Goal: Task Accomplishment & Management: Manage account settings

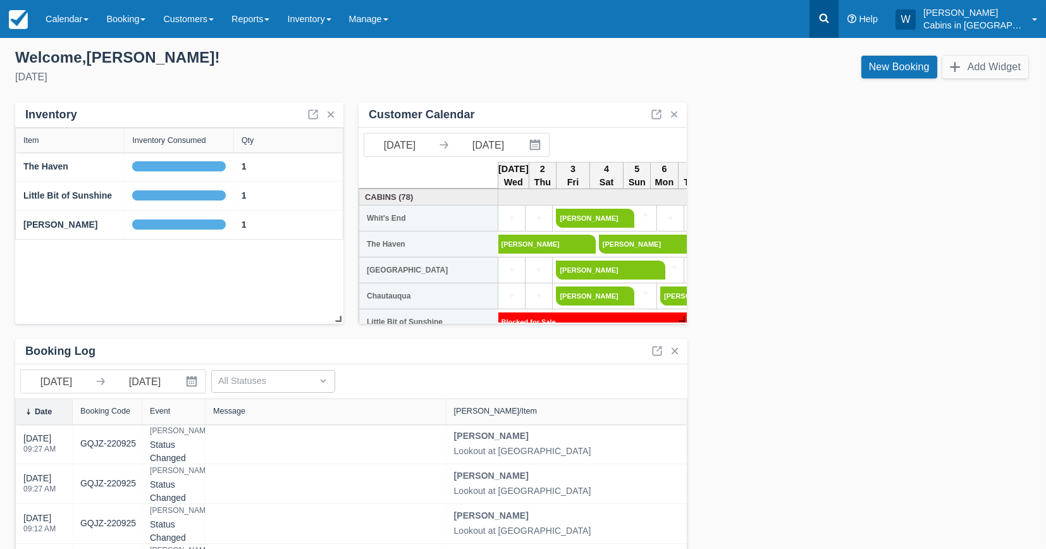
click at [830, 22] on icon at bounding box center [824, 18] width 13 height 13
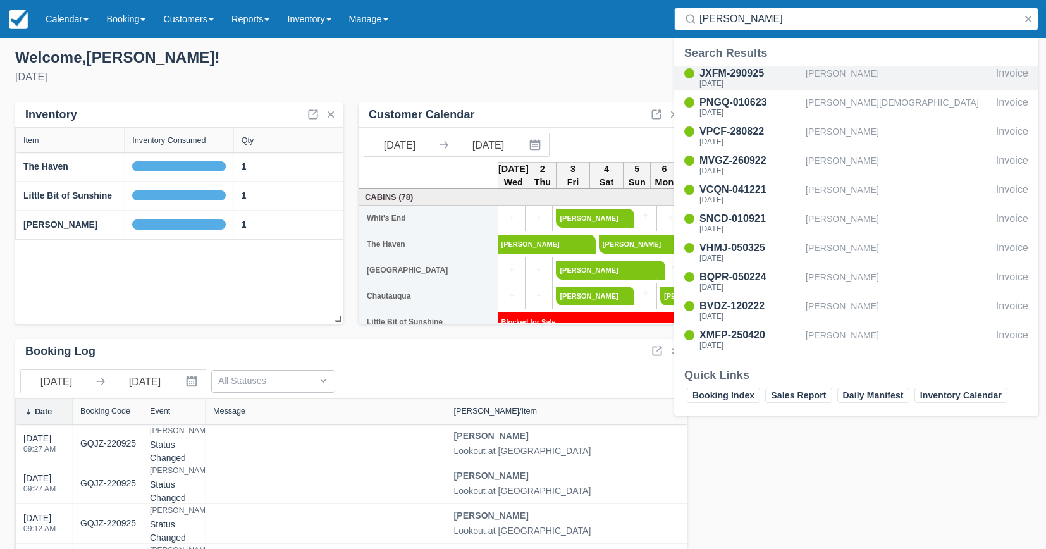
type input "luther"
click at [741, 80] on div "Tue Sep 30 2025" at bounding box center [749, 84] width 101 height 8
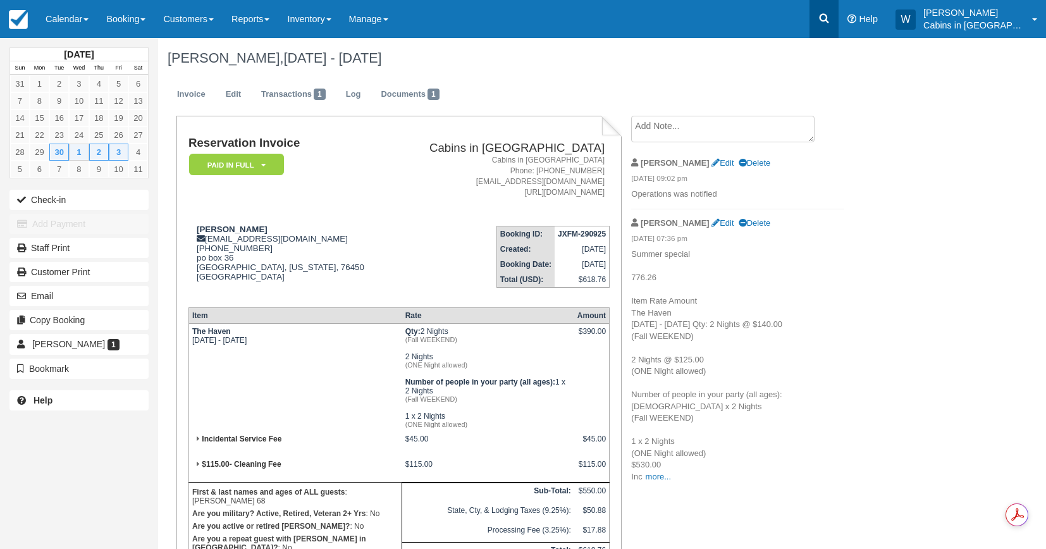
click at [829, 22] on icon at bounding box center [824, 18] width 9 height 9
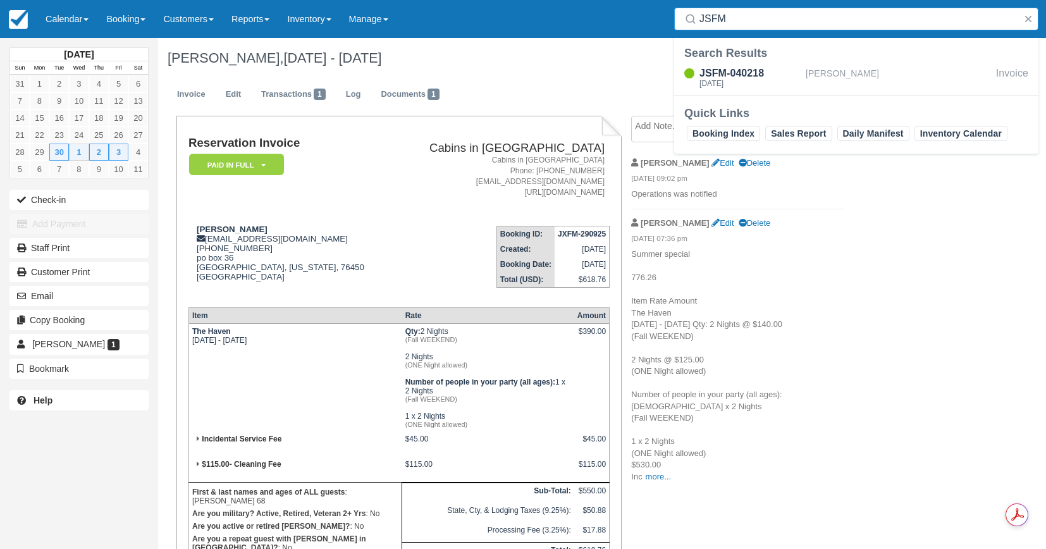
type input "JSFM"
click at [275, 20] on link "Reports" at bounding box center [251, 19] width 56 height 38
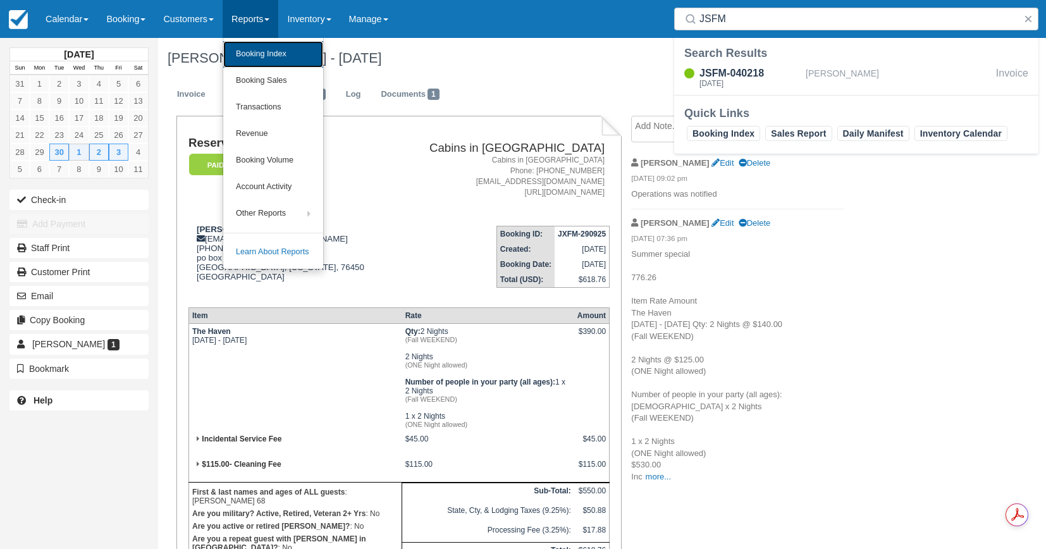
click at [275, 61] on link "Booking Index" at bounding box center [273, 54] width 100 height 27
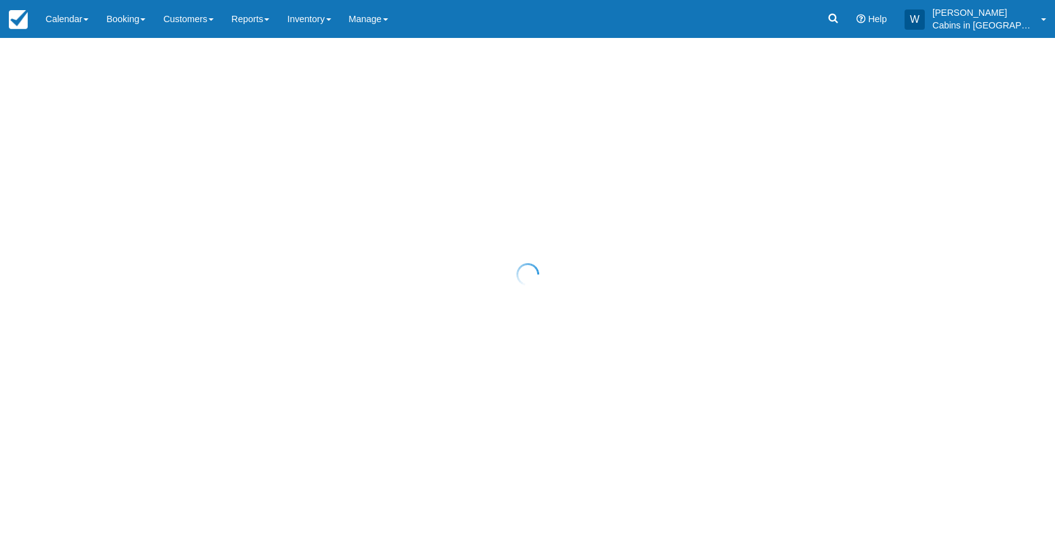
select select "25"
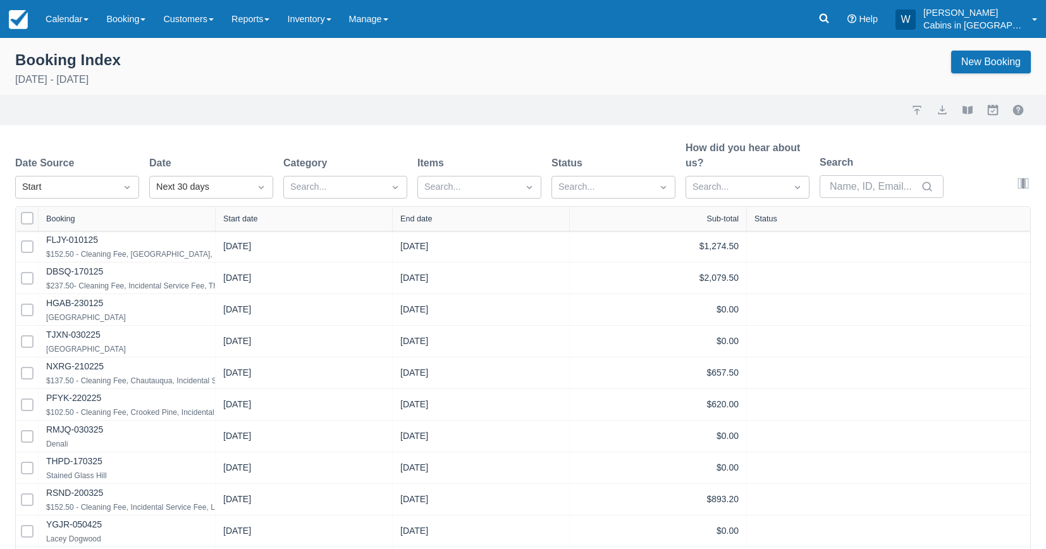
select select "25"
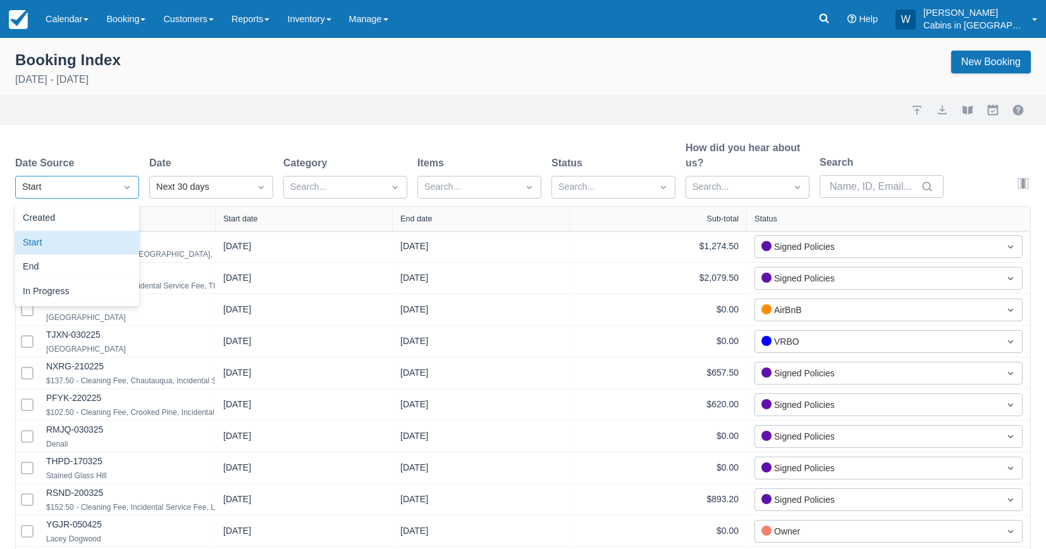
click at [110, 178] on div "Start" at bounding box center [66, 187] width 100 height 20
click at [109, 208] on div "Created" at bounding box center [77, 218] width 124 height 25
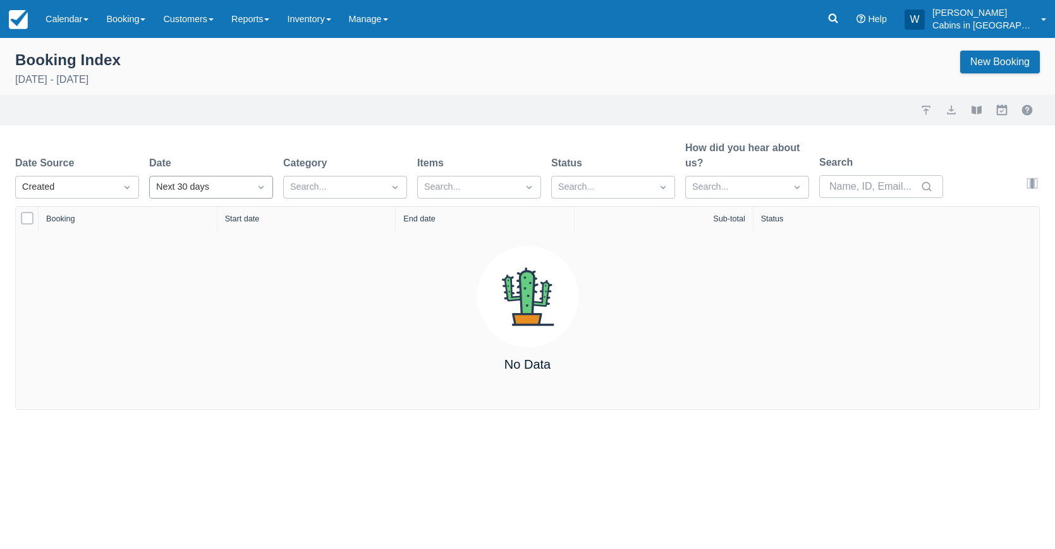
click at [202, 195] on div "Next 30 days" at bounding box center [200, 187] width 100 height 20
click at [199, 286] on div "Yesterday" at bounding box center [211, 291] width 124 height 25
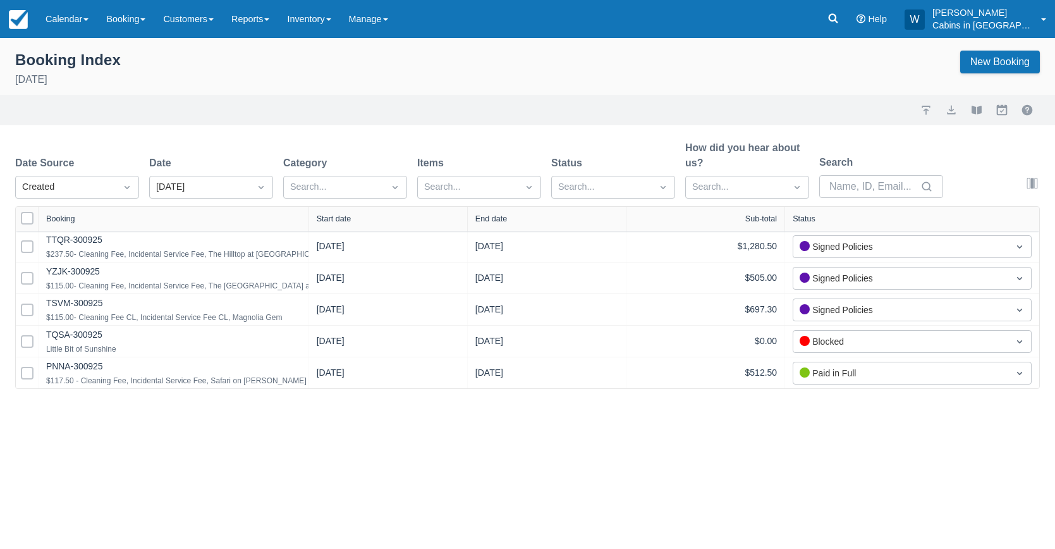
drag, startPoint x: 217, startPoint y: 216, endPoint x: 352, endPoint y: 216, distance: 135.3
click at [320, 216] on div at bounding box center [308, 219] width 23 height 24
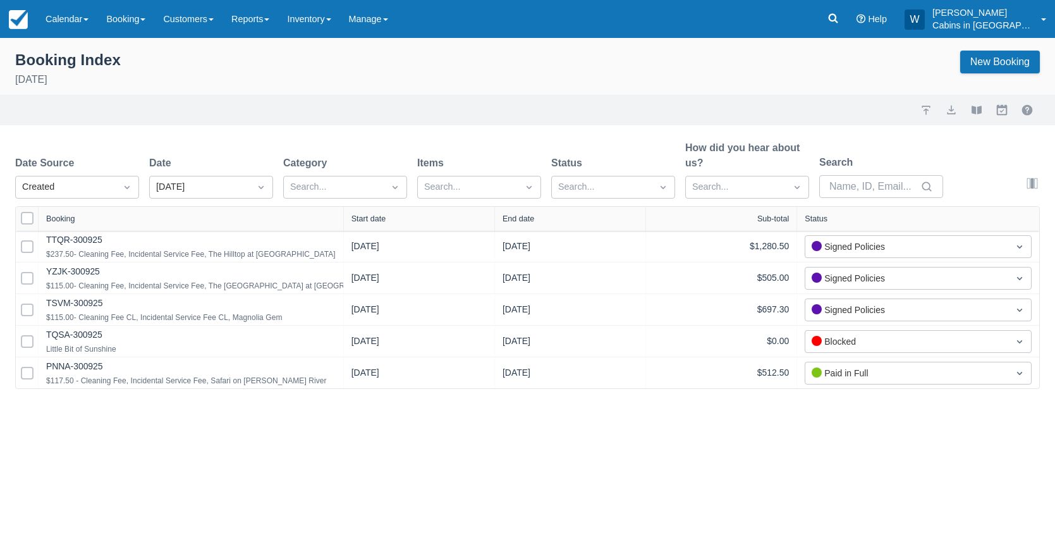
click at [369, 215] on div "Start date" at bounding box center [369, 218] width 35 height 9
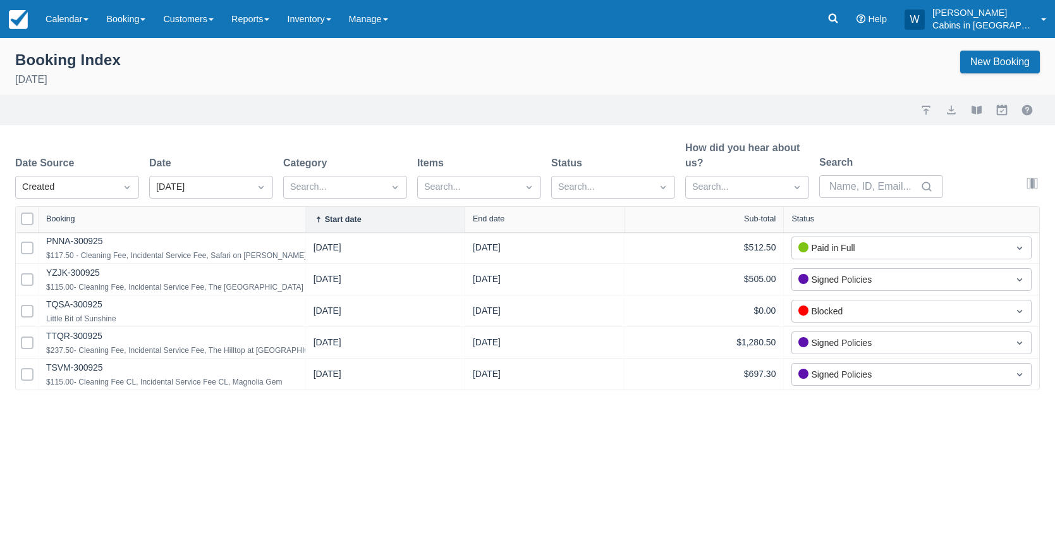
drag, startPoint x: 218, startPoint y: 215, endPoint x: 371, endPoint y: 215, distance: 153.0
click at [317, 215] on div at bounding box center [305, 219] width 23 height 25
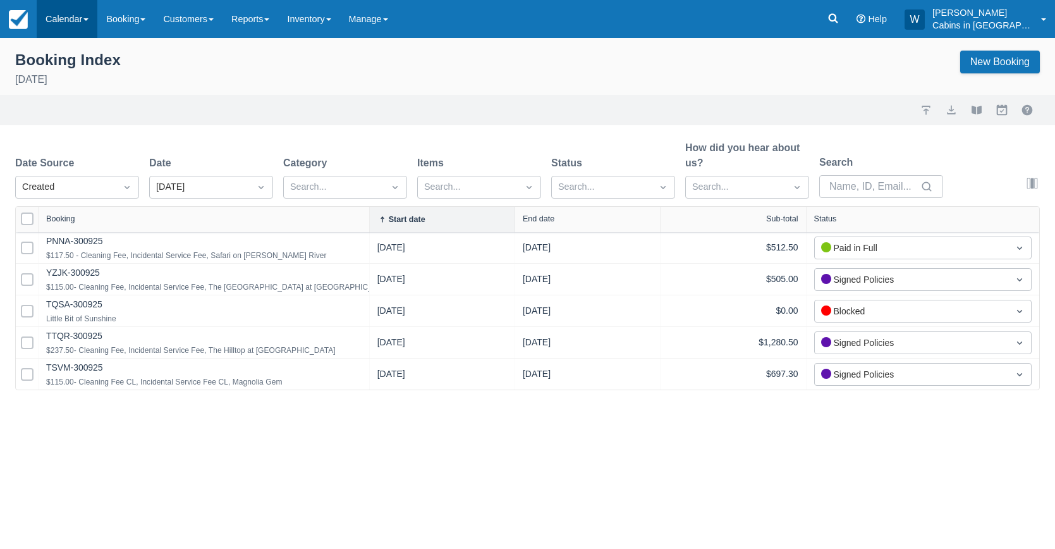
click at [93, 27] on link "Calendar" at bounding box center [67, 19] width 61 height 38
click at [94, 80] on link "Customer" at bounding box center [87, 81] width 100 height 27
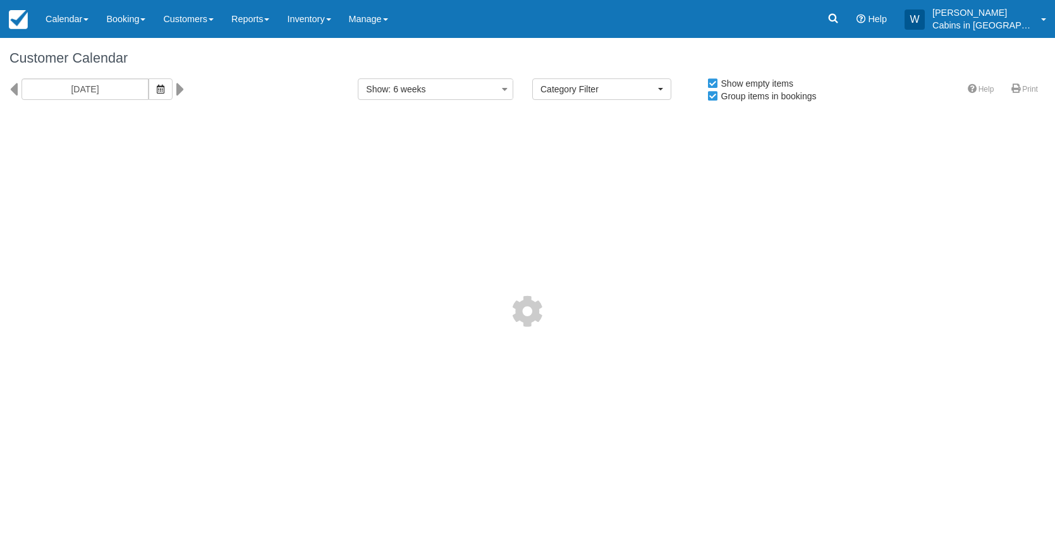
select select
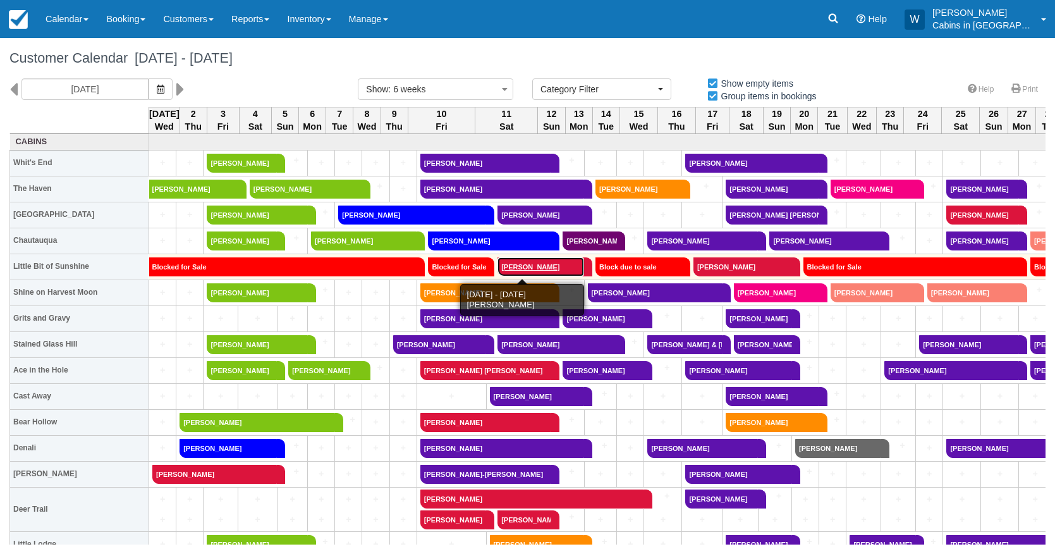
click at [520, 267] on link "[PERSON_NAME]" at bounding box center [541, 266] width 87 height 19
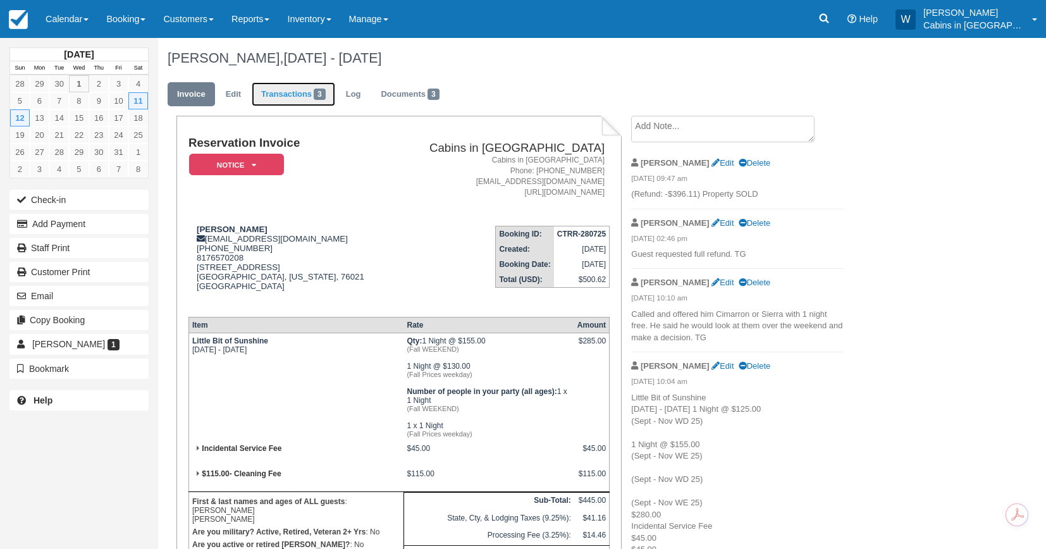
click at [303, 94] on link "Transactions 3" at bounding box center [293, 94] width 83 height 25
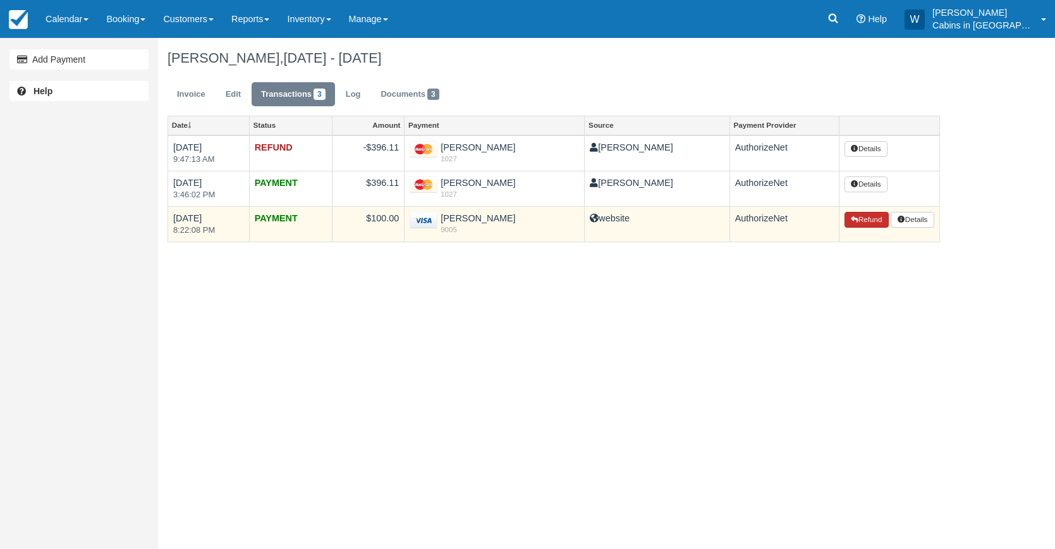
click at [860, 226] on button "Refund" at bounding box center [867, 220] width 44 height 16
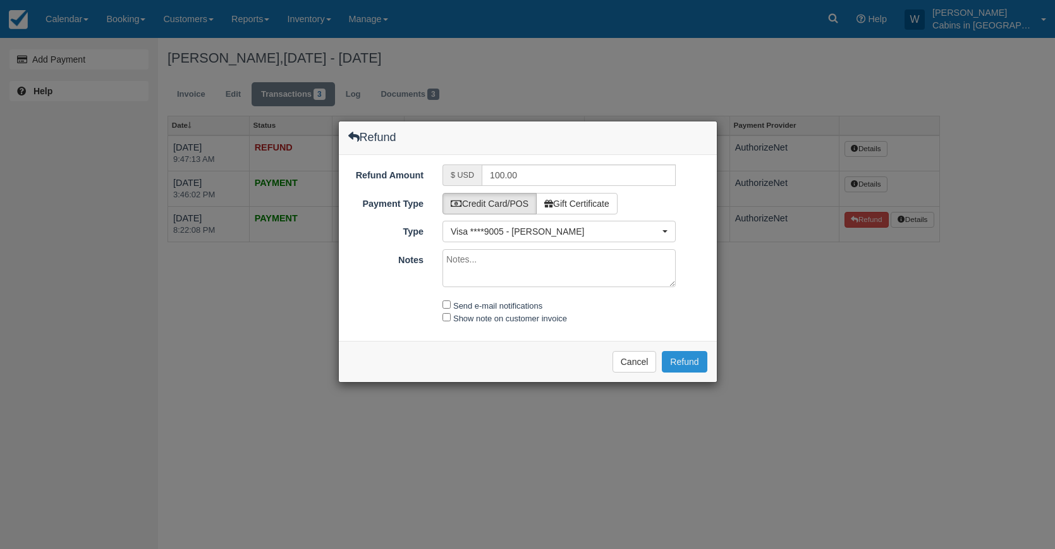
click at [675, 363] on button "Refund" at bounding box center [684, 361] width 45 height 21
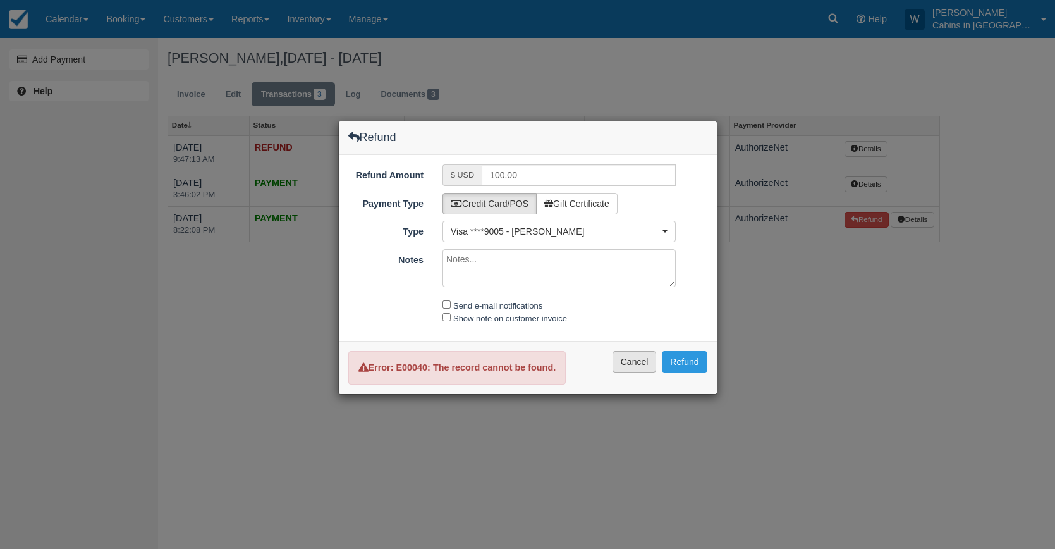
click at [637, 362] on button "Cancel" at bounding box center [635, 361] width 44 height 21
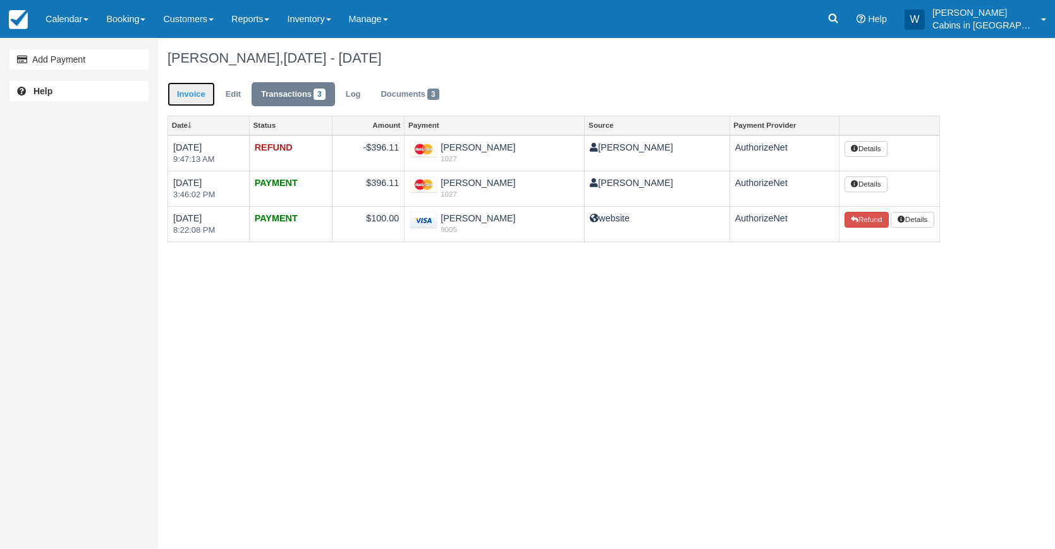
click at [197, 86] on link "Invoice" at bounding box center [191, 94] width 47 height 25
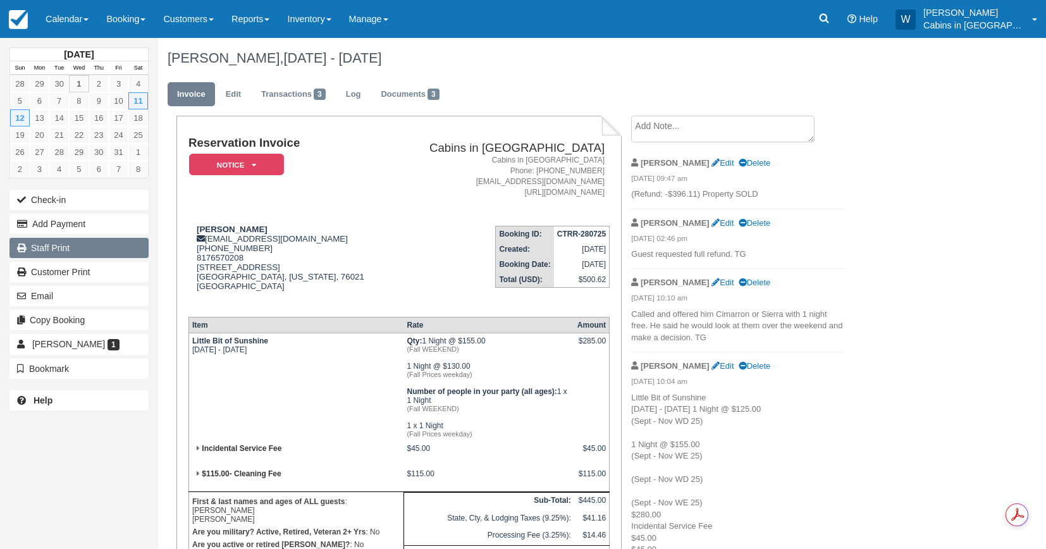
click at [87, 249] on link "Staff Print" at bounding box center [78, 248] width 139 height 20
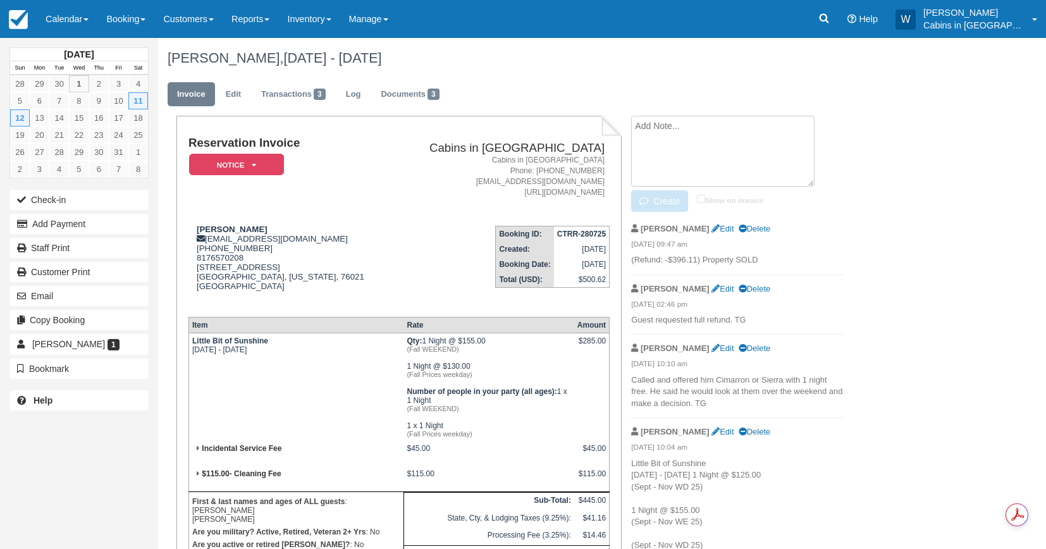
click at [673, 127] on textarea at bounding box center [722, 151] width 183 height 71
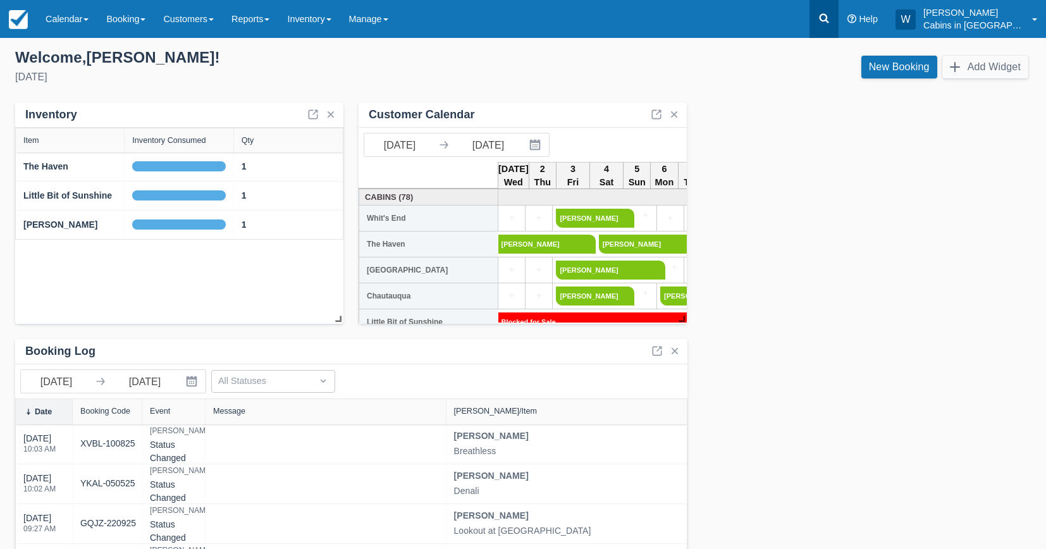
click at [838, 16] on link at bounding box center [823, 19] width 29 height 38
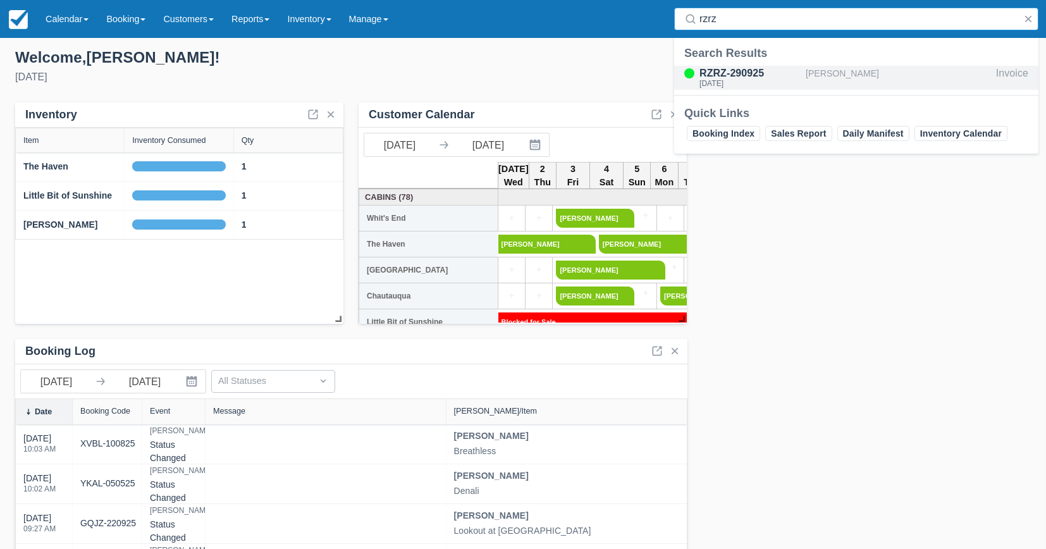
type input "rzrz"
click at [759, 72] on div "RZRZ-290925" at bounding box center [749, 73] width 101 height 15
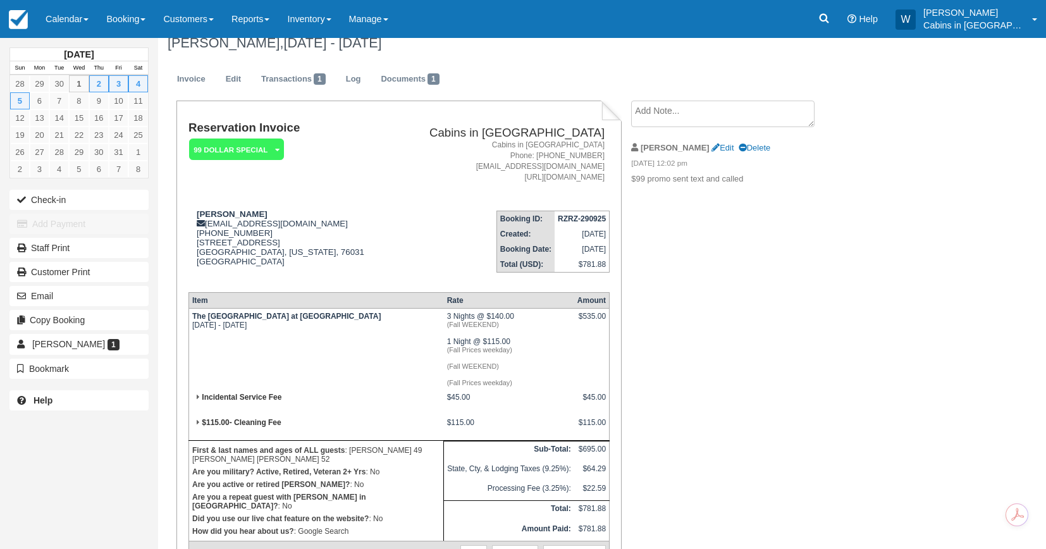
scroll to position [18, 0]
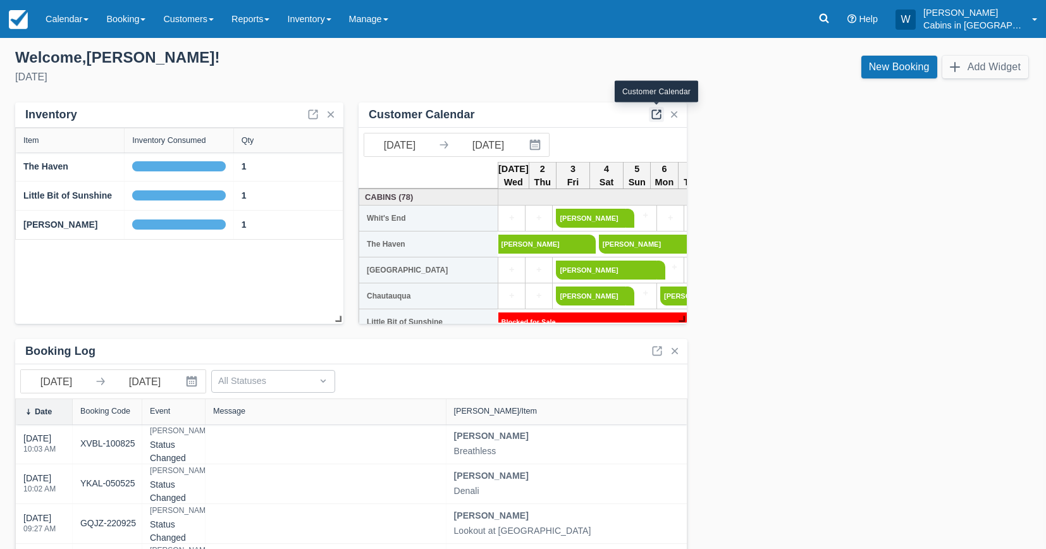
click at [654, 114] on link at bounding box center [656, 114] width 15 height 15
click at [655, 112] on link at bounding box center [656, 114] width 15 height 15
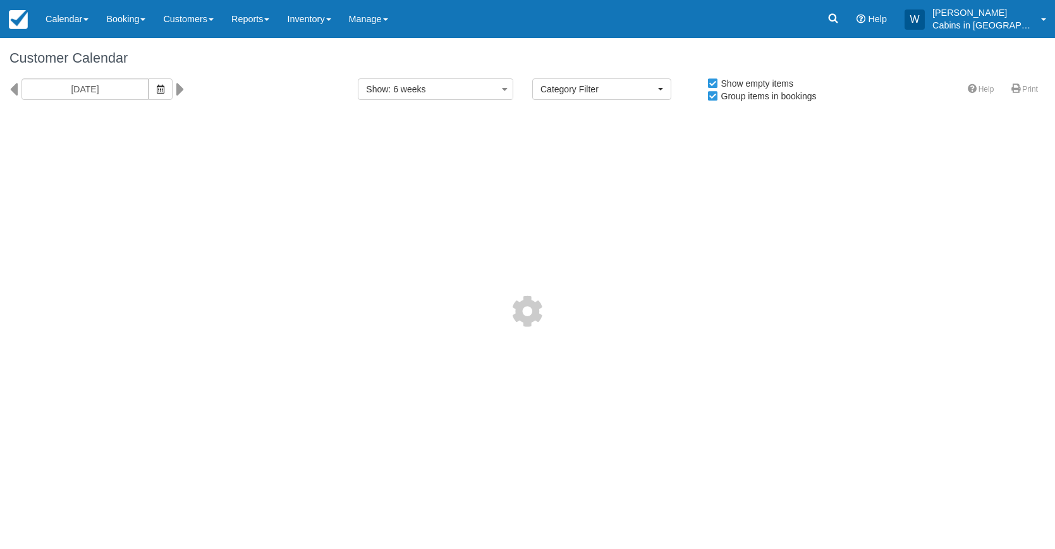
select select
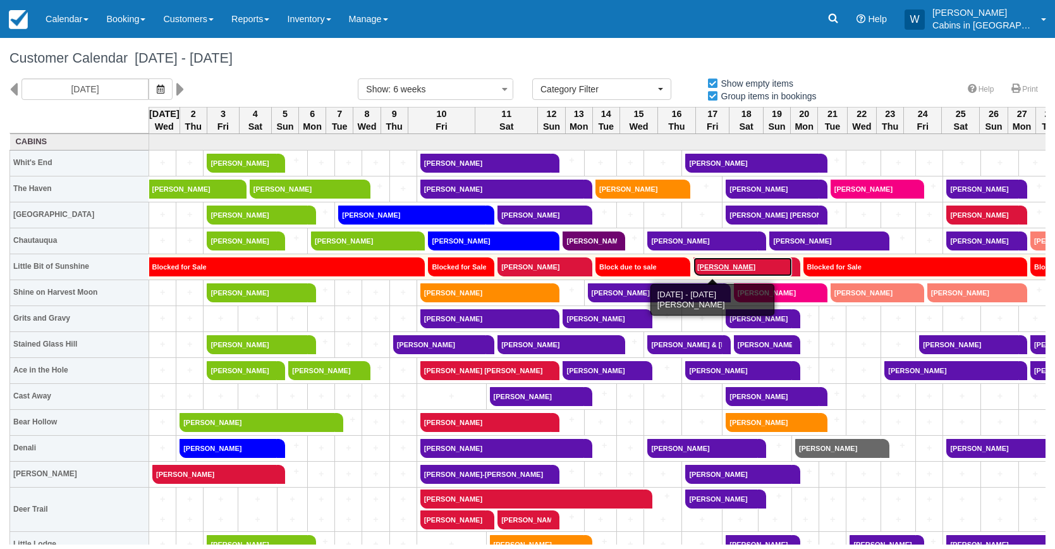
click at [726, 264] on link "[PERSON_NAME]" at bounding box center [743, 266] width 99 height 19
click at [700, 265] on link "[PERSON_NAME]" at bounding box center [743, 266] width 99 height 19
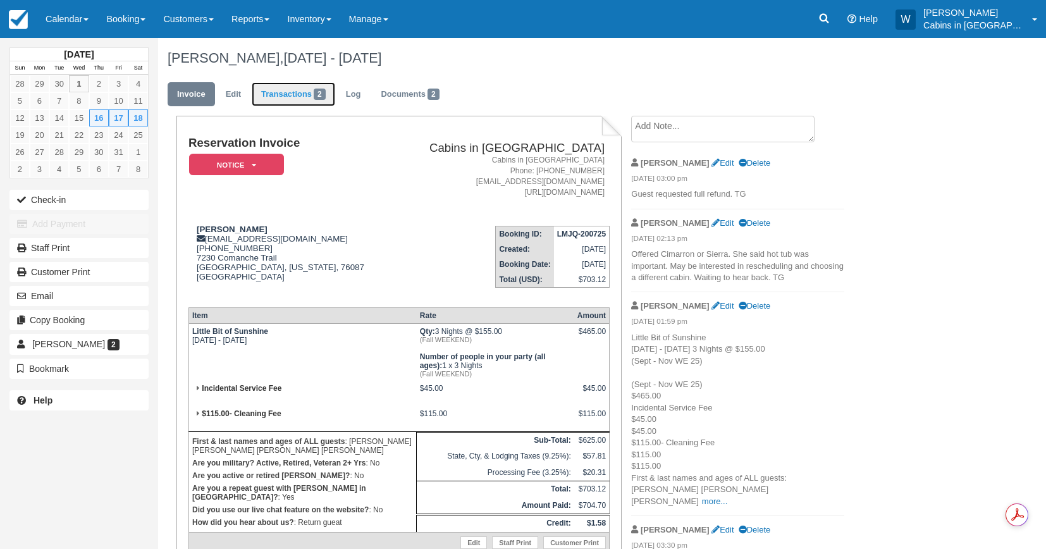
click at [295, 94] on link "Transactions 2" at bounding box center [293, 94] width 83 height 25
click at [288, 91] on link "Transactions 2" at bounding box center [293, 94] width 83 height 25
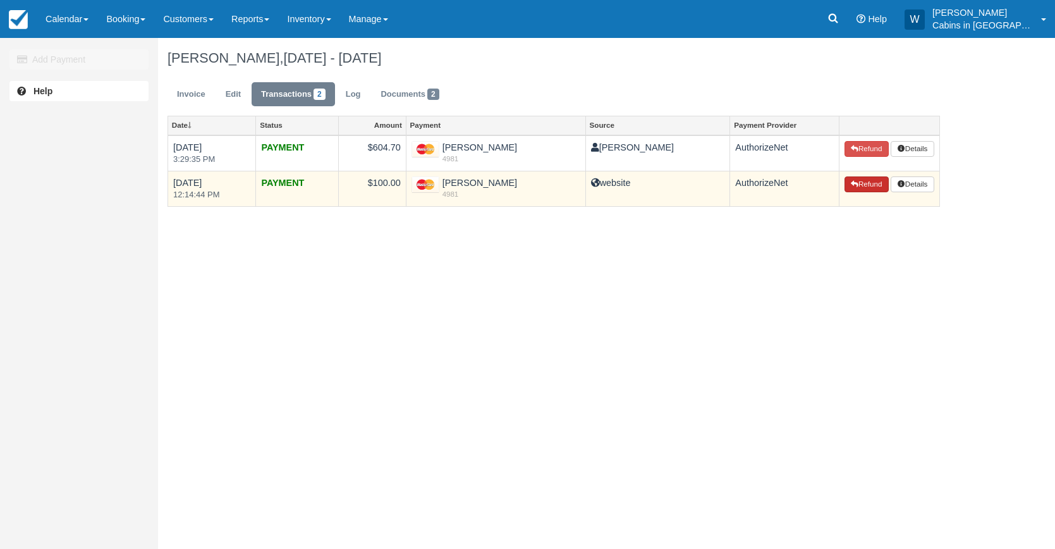
click at [868, 183] on button "Refund" at bounding box center [867, 184] width 44 height 16
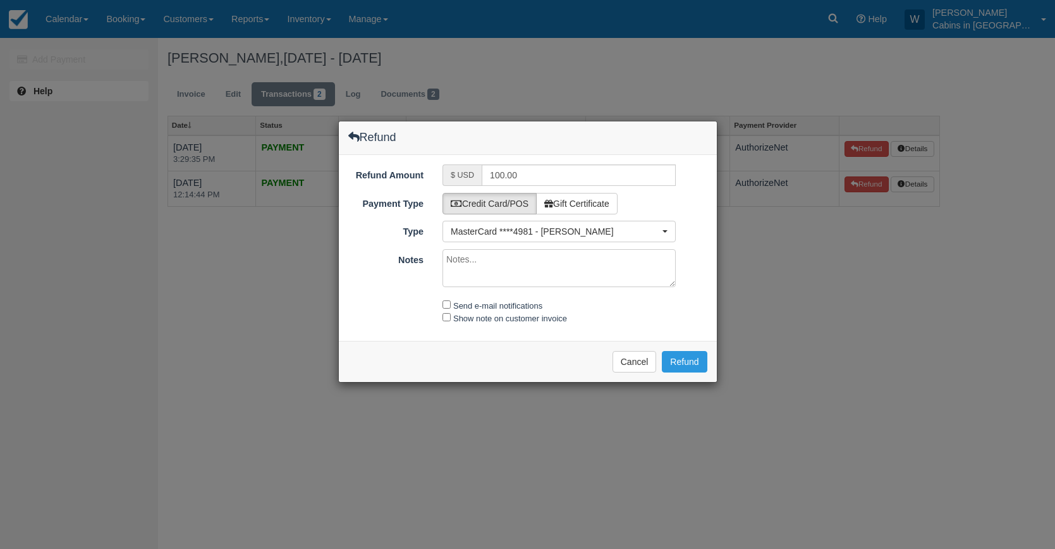
click at [536, 269] on textarea "Notes" at bounding box center [559, 268] width 233 height 38
type textarea "cabin sold"
click at [449, 307] on input "Send e-mail notifications" at bounding box center [447, 304] width 8 height 8
checkbox input "true"
click at [448, 315] on input "Show note on customer invoice" at bounding box center [447, 317] width 8 height 8
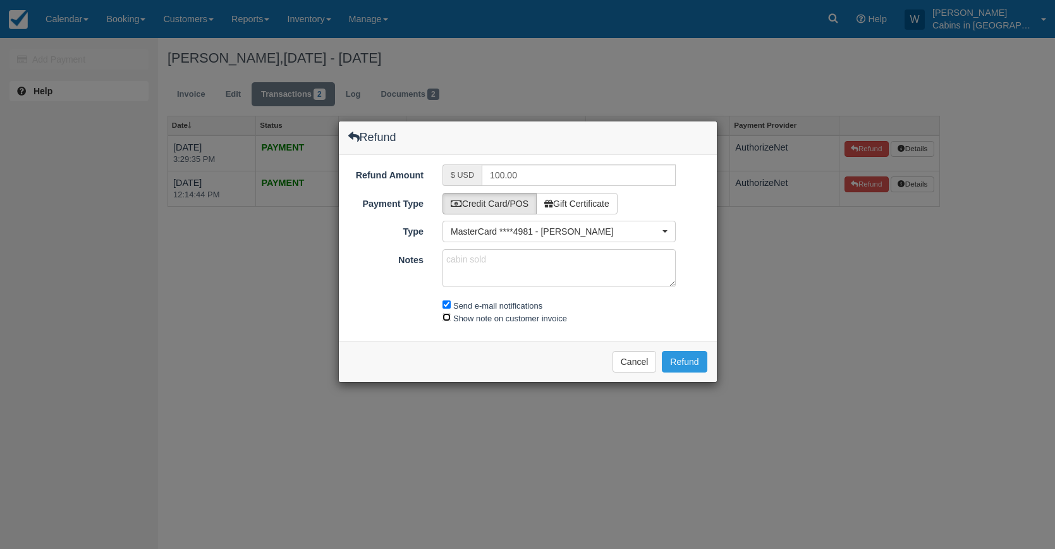
checkbox input "true"
click at [691, 358] on button "Refund" at bounding box center [684, 361] width 45 height 21
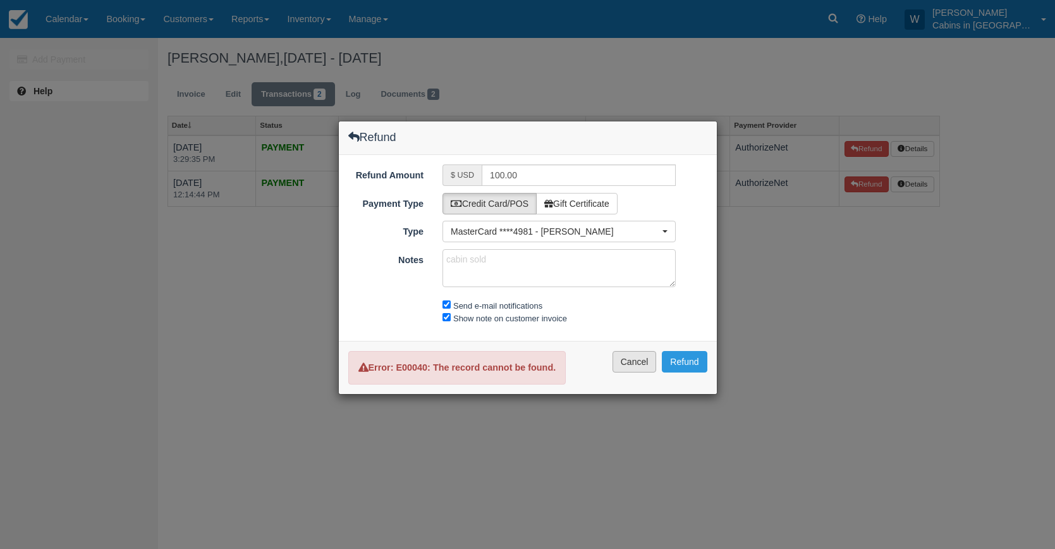
click at [629, 365] on button "Cancel" at bounding box center [635, 361] width 44 height 21
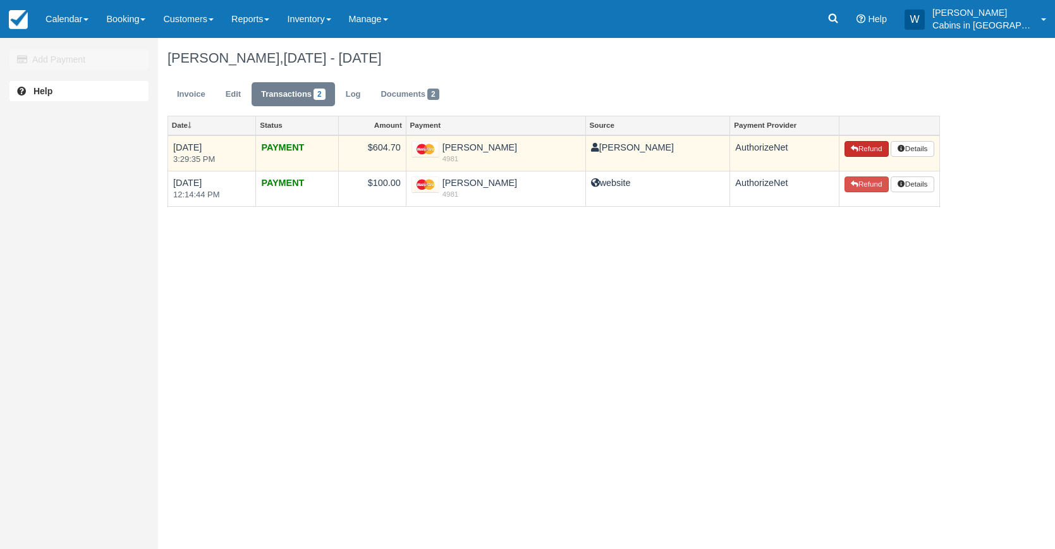
click at [866, 144] on button "Refund" at bounding box center [867, 149] width 44 height 16
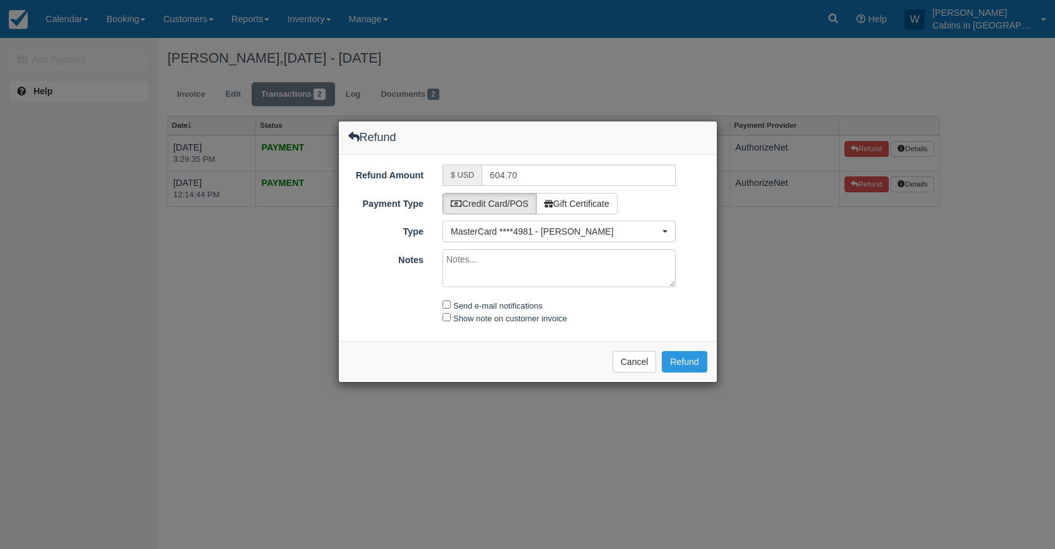
click at [517, 266] on textarea "Notes" at bounding box center [559, 268] width 233 height 38
type textarea "Property sold"
click at [450, 306] on input "Send e-mail notifications" at bounding box center [447, 304] width 8 height 8
checkbox input "true"
click at [447, 318] on input "Show note on customer invoice" at bounding box center [447, 317] width 8 height 8
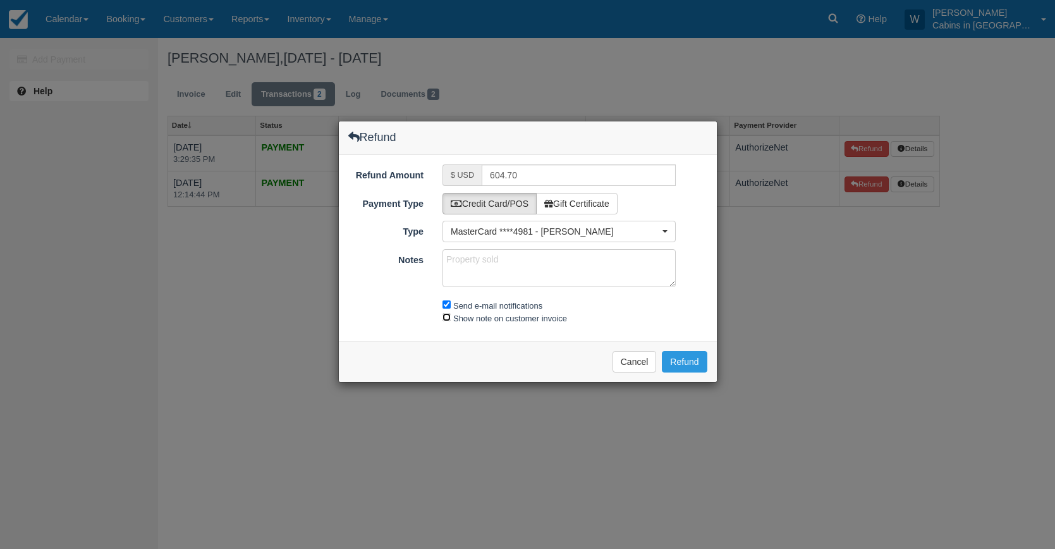
checkbox input "true"
click at [698, 357] on button "Refund" at bounding box center [684, 361] width 45 height 21
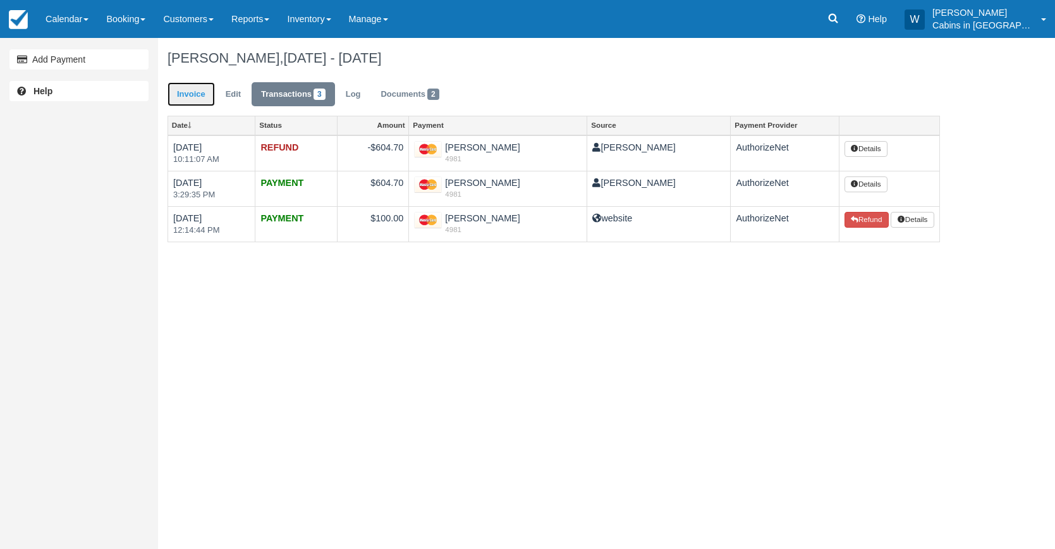
click at [203, 95] on link "Invoice" at bounding box center [191, 94] width 47 height 25
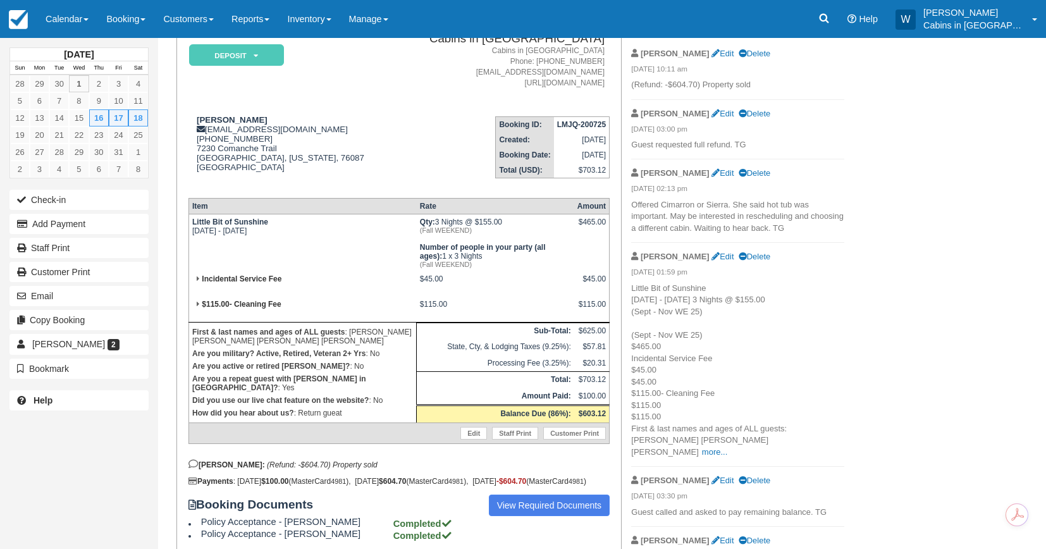
scroll to position [111, 0]
click at [257, 49] on em "Deposit" at bounding box center [236, 54] width 95 height 22
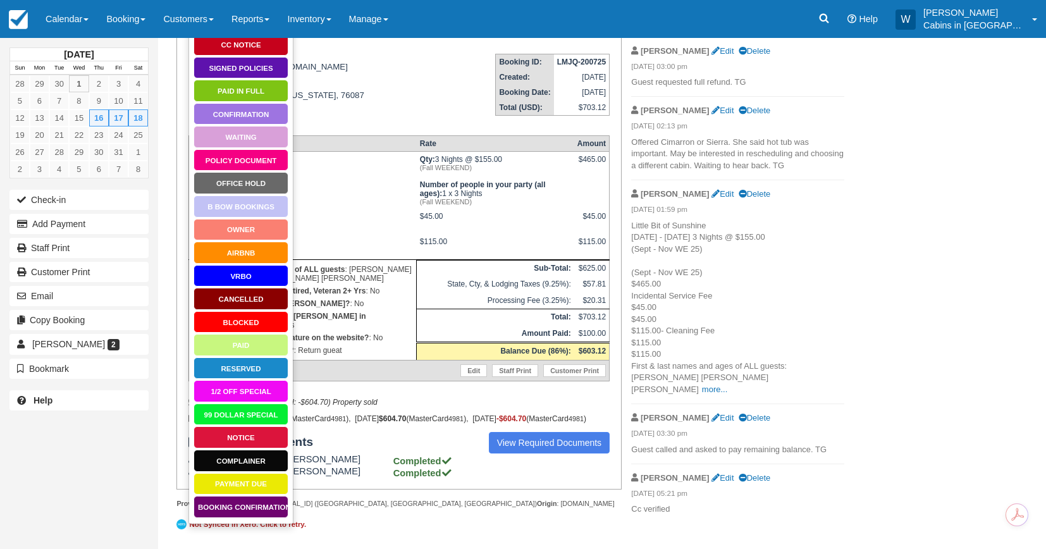
scroll to position [187, 0]
click at [235, 426] on link "Notice" at bounding box center [240, 437] width 95 height 22
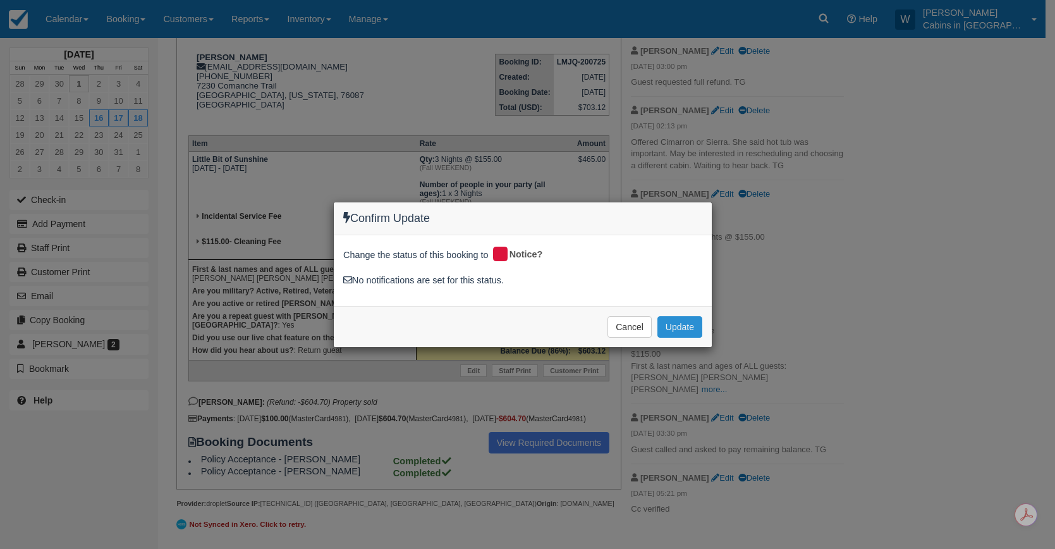
click at [694, 329] on button "Update" at bounding box center [680, 326] width 45 height 21
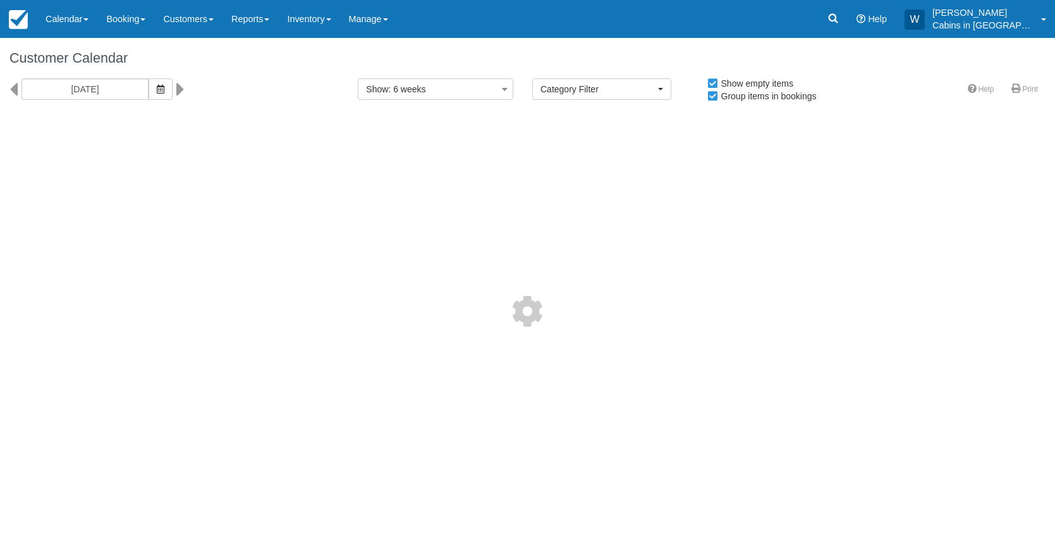
select select
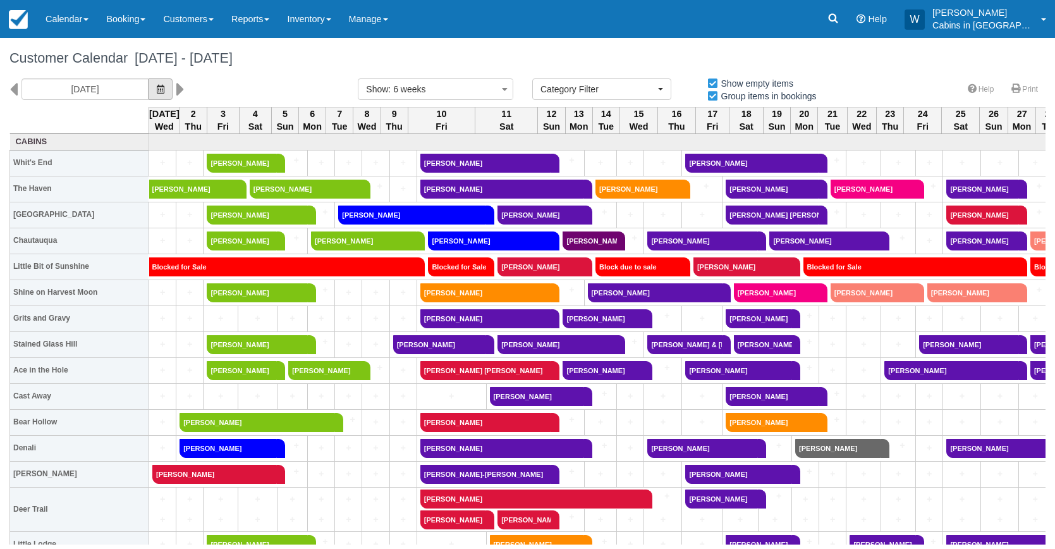
click at [149, 89] on button "button" at bounding box center [161, 88] width 24 height 21
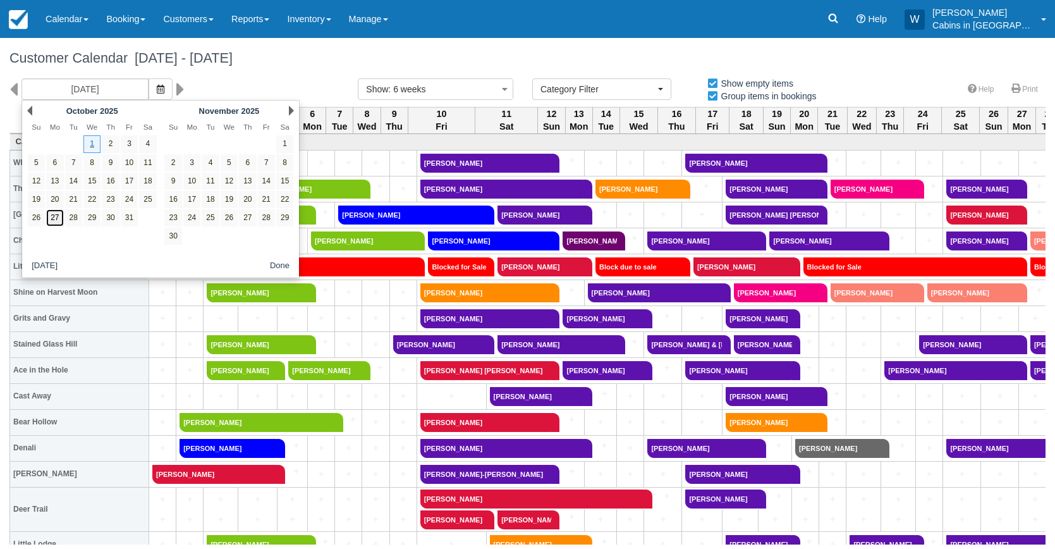
click at [58, 219] on link "27" at bounding box center [54, 217] width 17 height 17
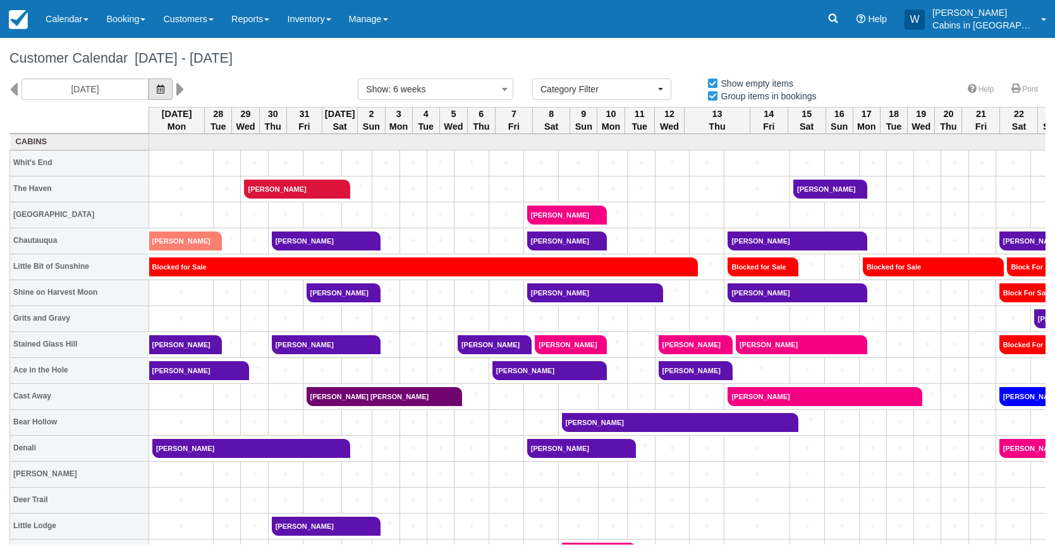
click at [157, 92] on icon "button" at bounding box center [161, 89] width 8 height 9
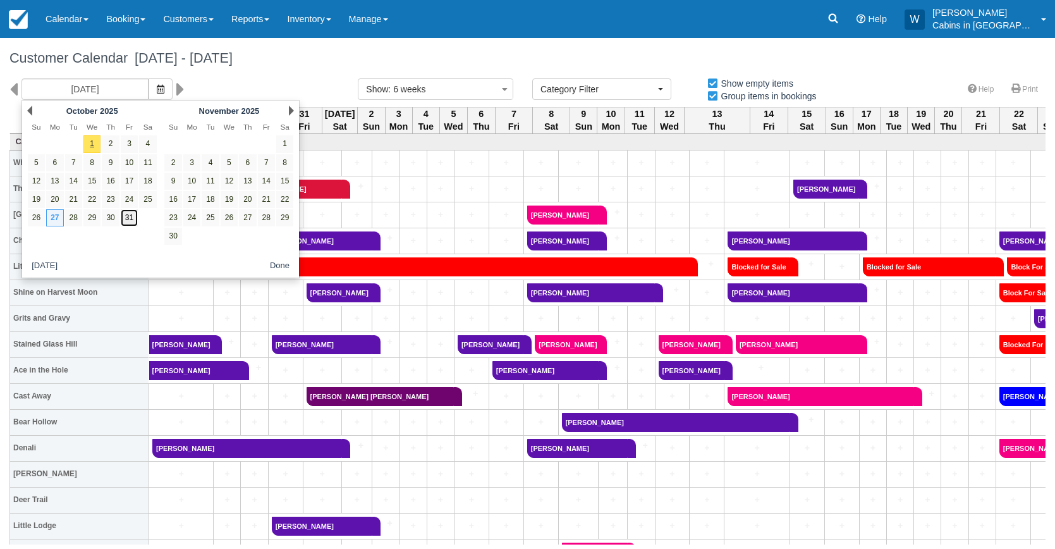
click at [128, 215] on link "31" at bounding box center [129, 217] width 17 height 17
type input "10/31/25"
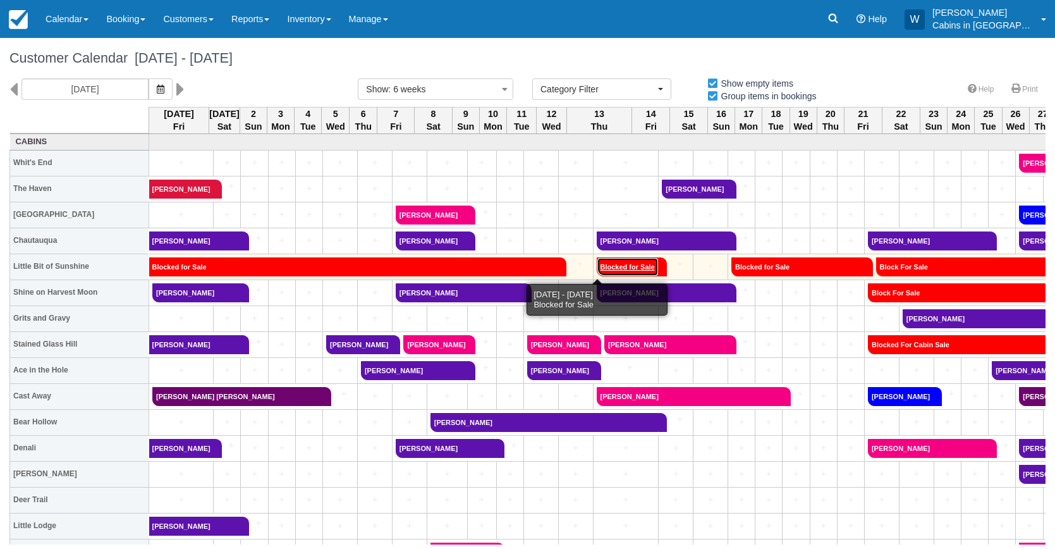
click at [597, 267] on link "Blocked for Sale" at bounding box center [628, 266] width 62 height 19
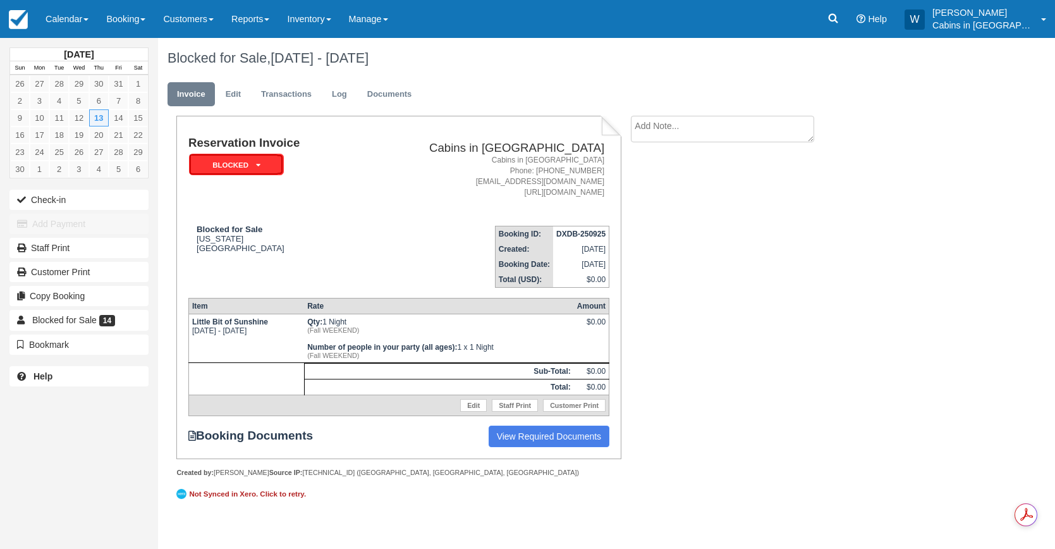
click at [264, 159] on em "Blocked" at bounding box center [236, 165] width 95 height 22
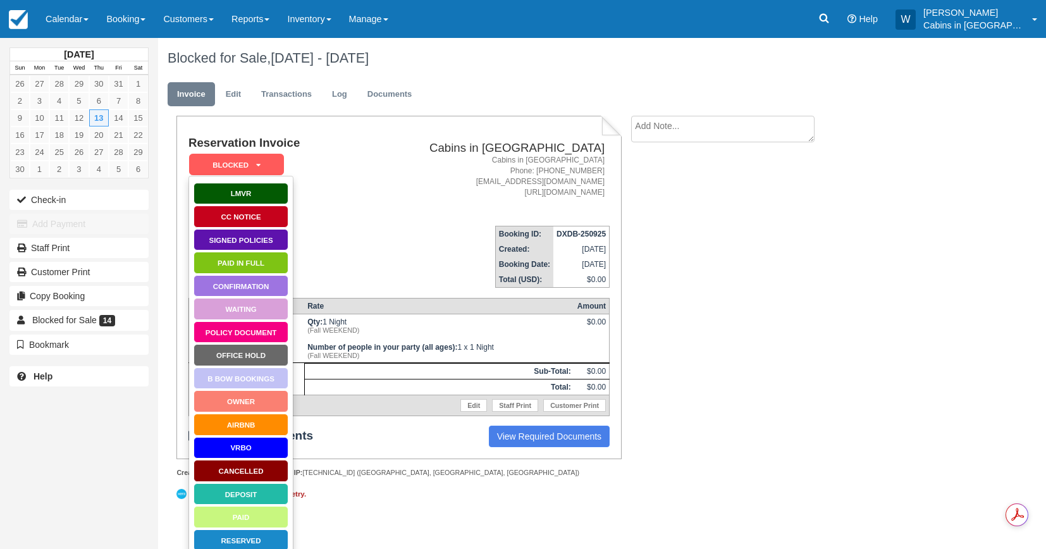
click at [345, 203] on td "Reservation Invoice Blocked   LMVR CC Notice Signed Policies Paid in Full Confi…" at bounding box center [267, 176] width 158 height 79
click at [235, 90] on link "Edit" at bounding box center [233, 94] width 34 height 25
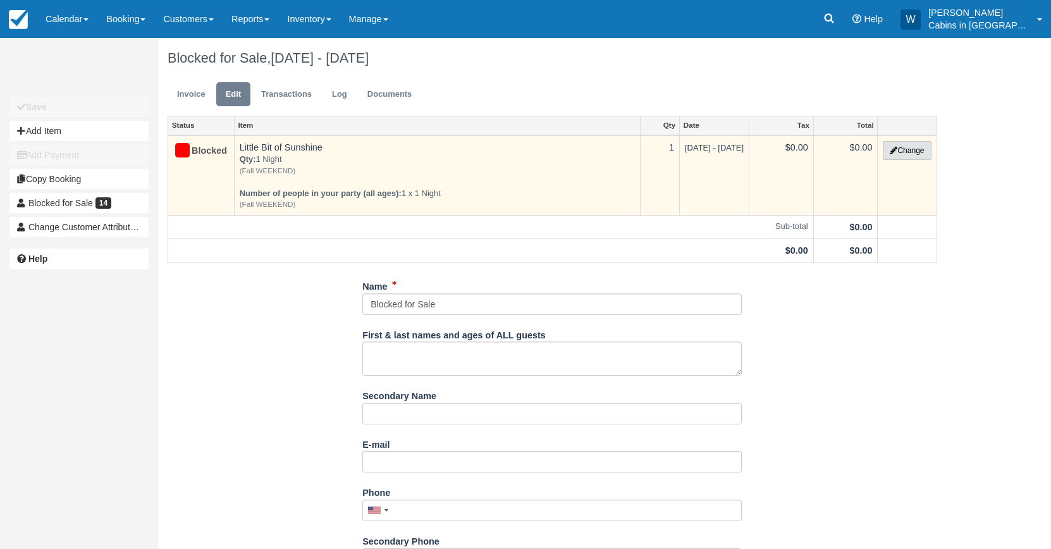
click at [906, 149] on button "Change" at bounding box center [907, 150] width 48 height 19
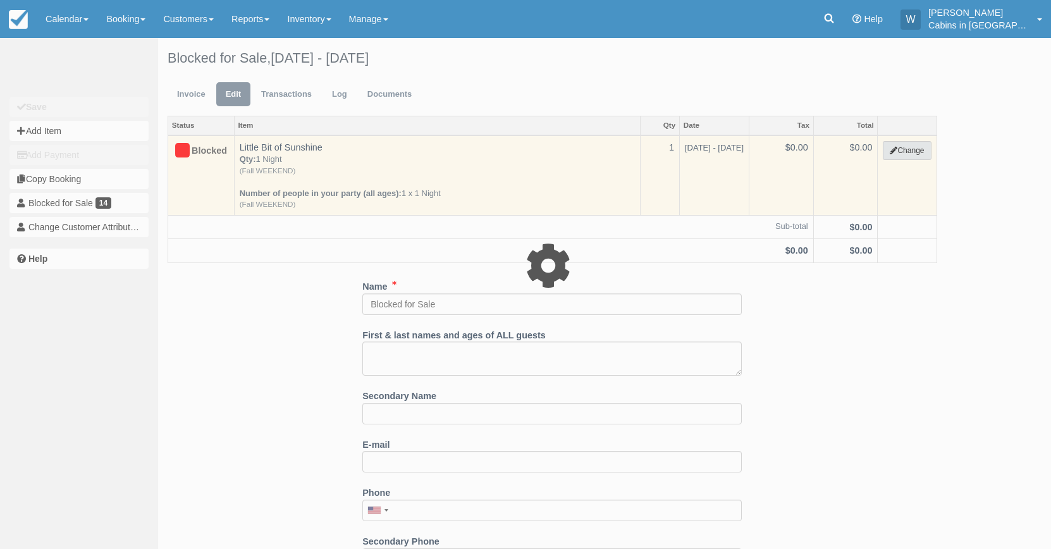
select select "1"
type input "0.00"
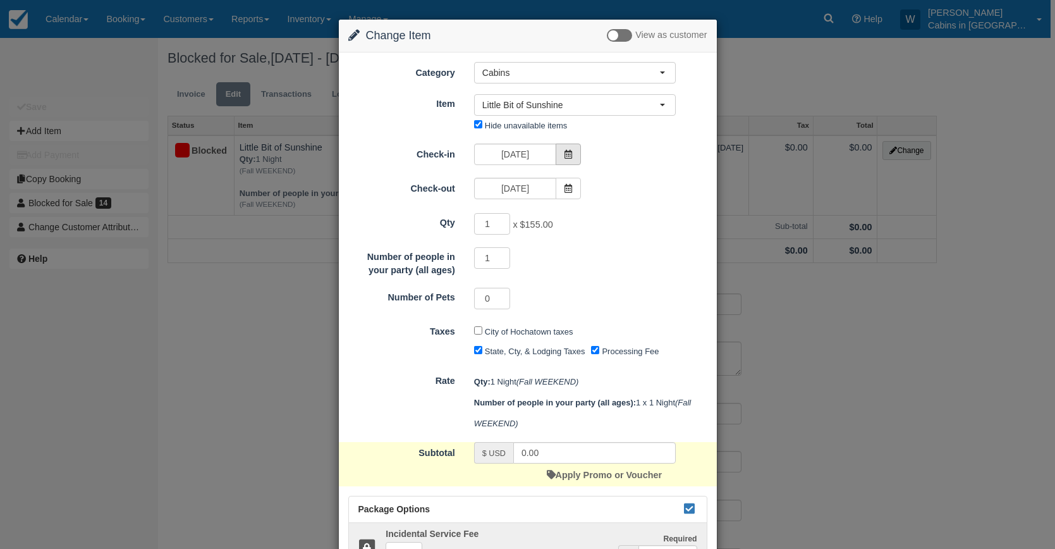
click at [568, 153] on icon at bounding box center [568, 154] width 9 height 9
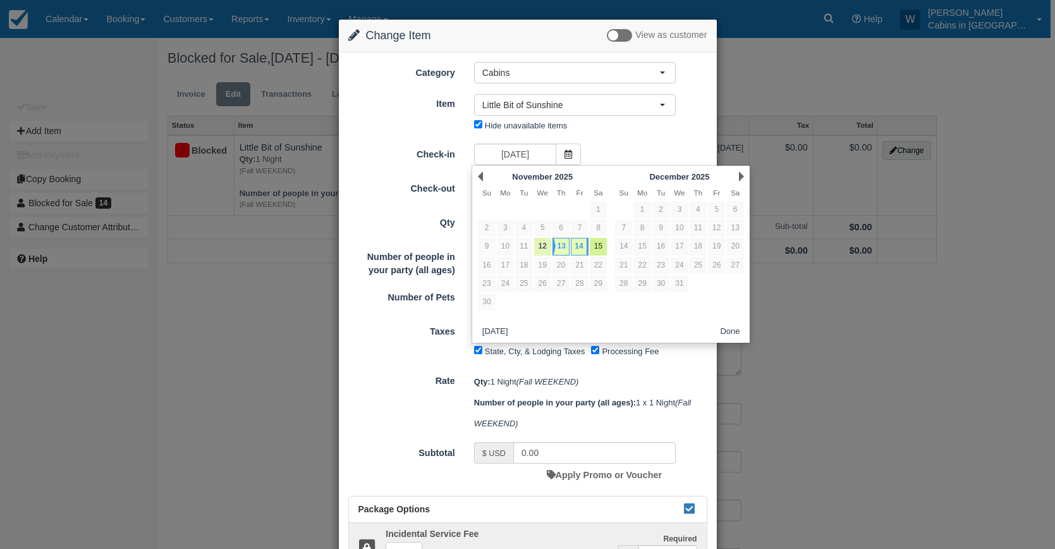
click at [542, 243] on link "12" at bounding box center [542, 246] width 17 height 17
type input "11/12/25"
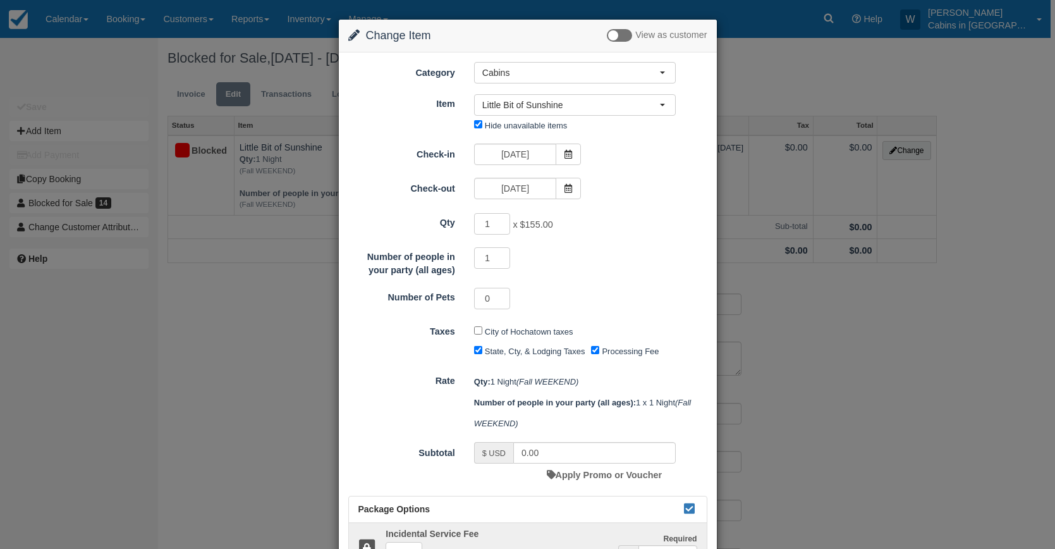
type input "285.00"
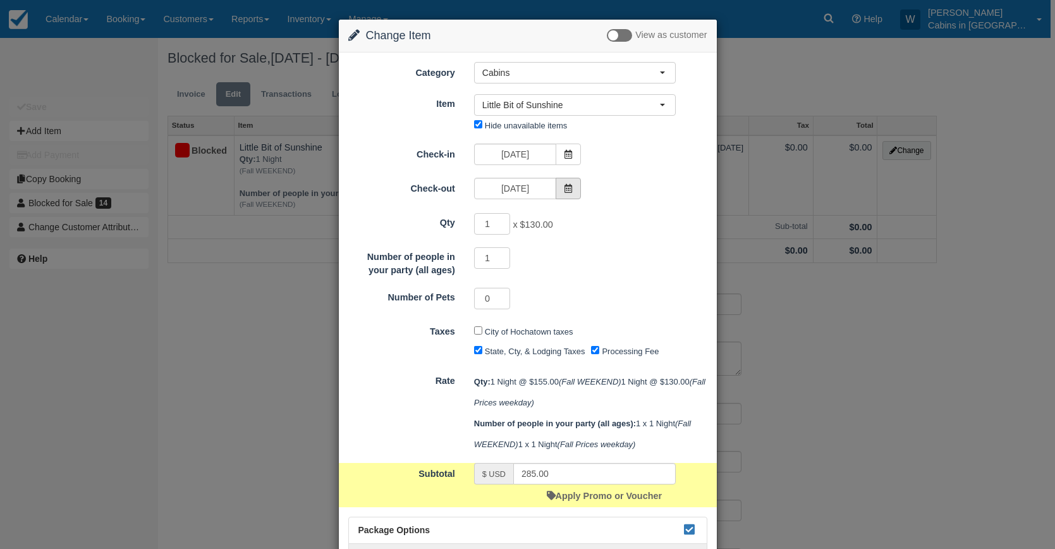
click at [572, 190] on span at bounding box center [568, 188] width 25 height 21
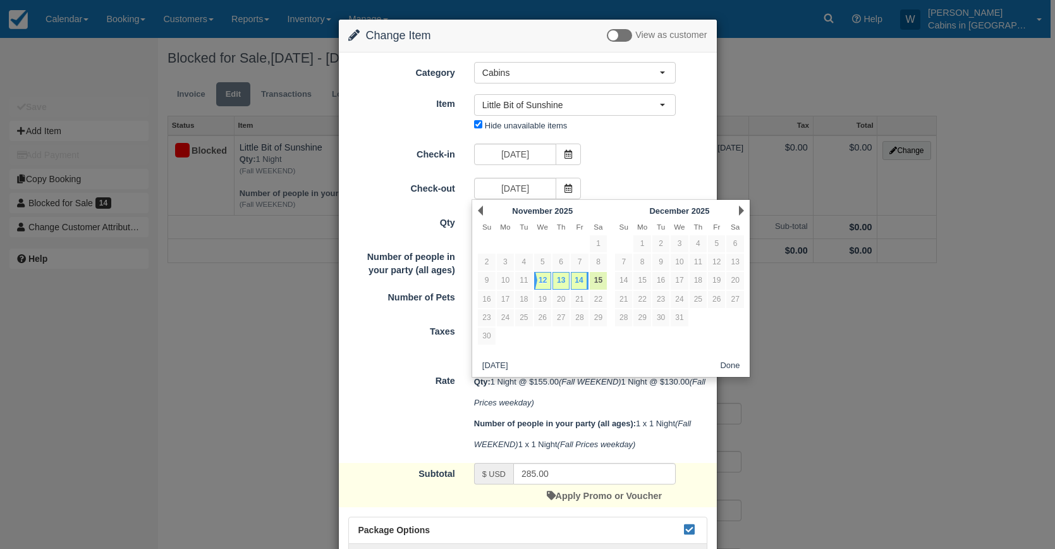
click at [598, 281] on link "15" at bounding box center [598, 280] width 17 height 17
type input "11/15/25"
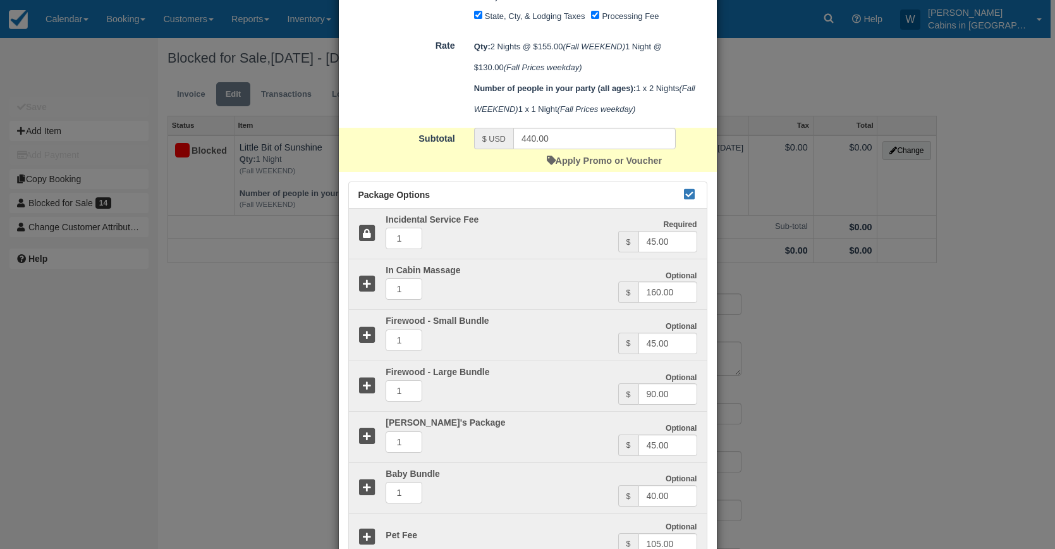
scroll to position [314, 0]
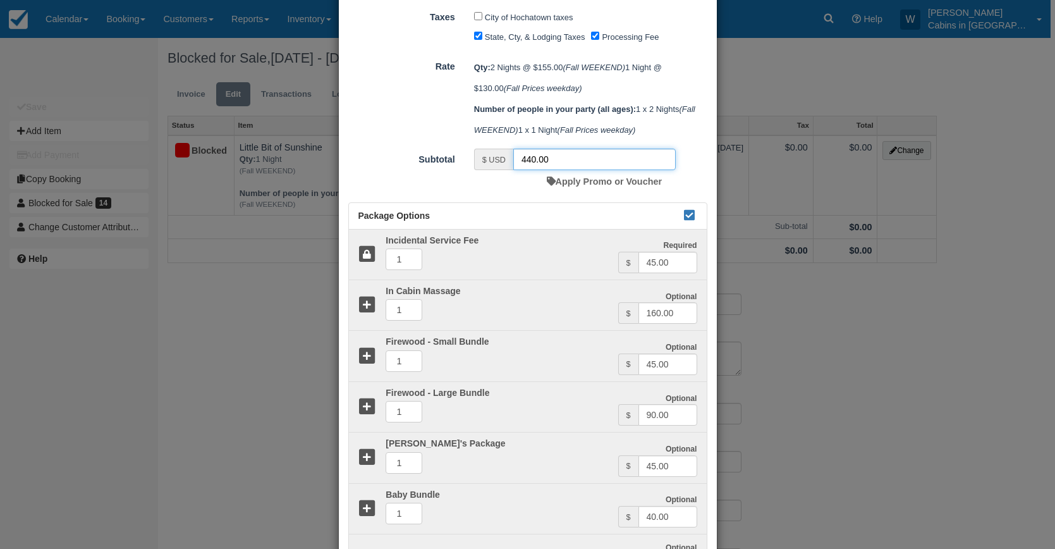
drag, startPoint x: 569, startPoint y: 185, endPoint x: 491, endPoint y: 182, distance: 77.8
click at [491, 170] on div "$ USD 440.00" at bounding box center [575, 159] width 202 height 21
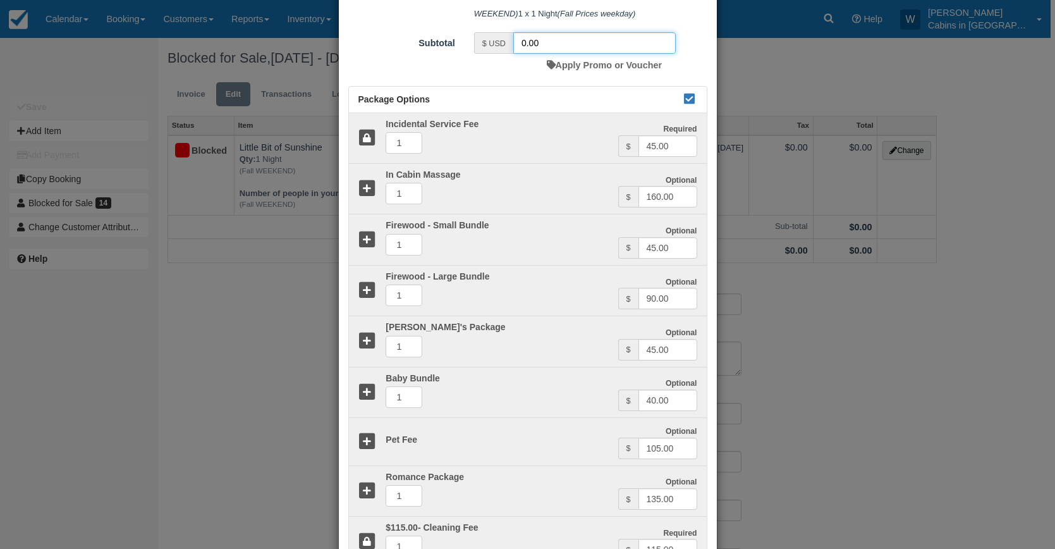
scroll to position [554, 0]
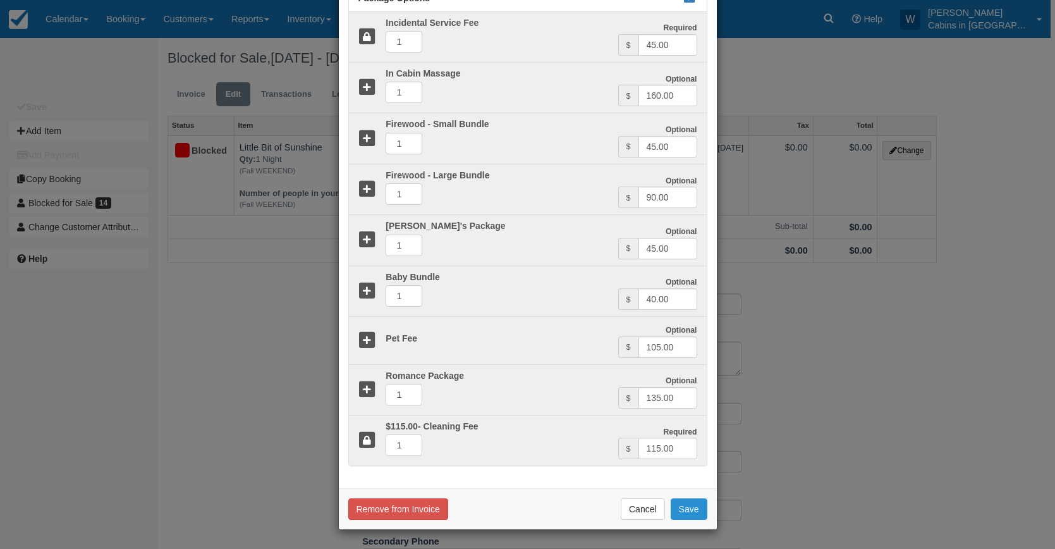
type input "0.00"
click at [691, 512] on button "Save" at bounding box center [689, 508] width 37 height 21
checkbox input "false"
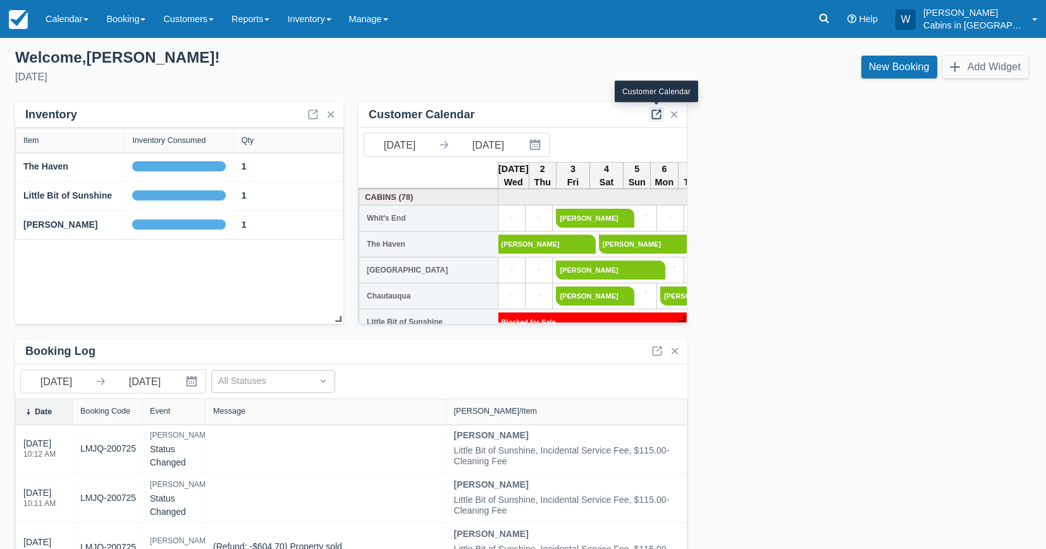
click at [653, 114] on link at bounding box center [656, 114] width 15 height 15
click at [654, 117] on link at bounding box center [656, 114] width 15 height 15
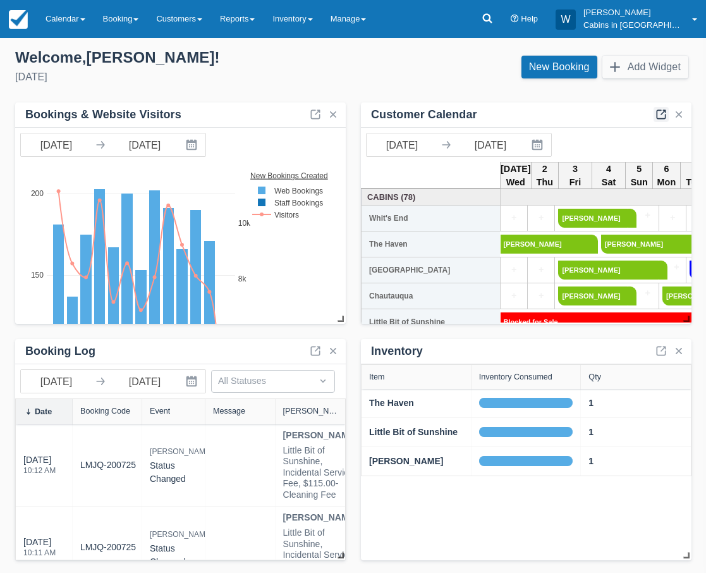
click at [661, 113] on link at bounding box center [661, 114] width 15 height 15
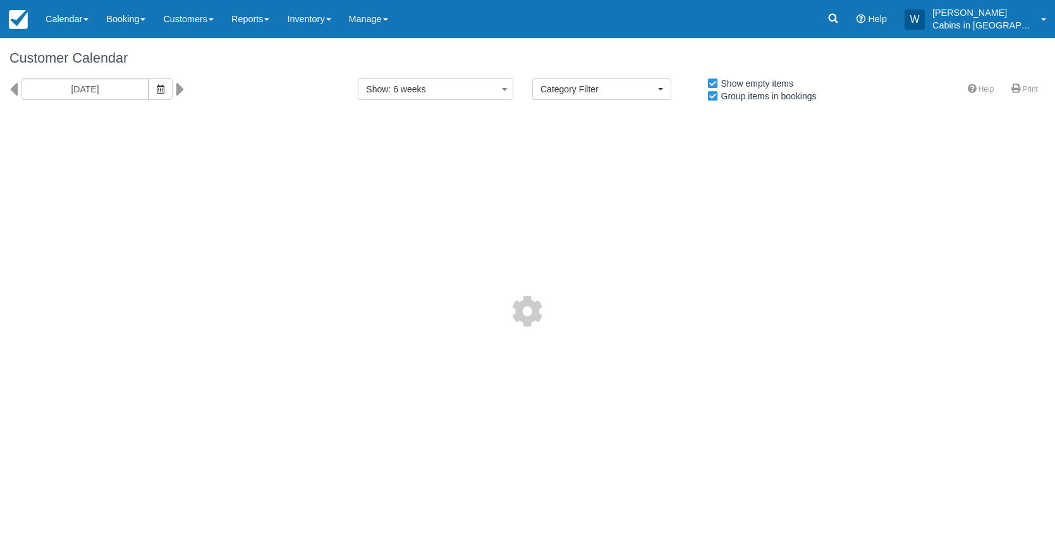
select select
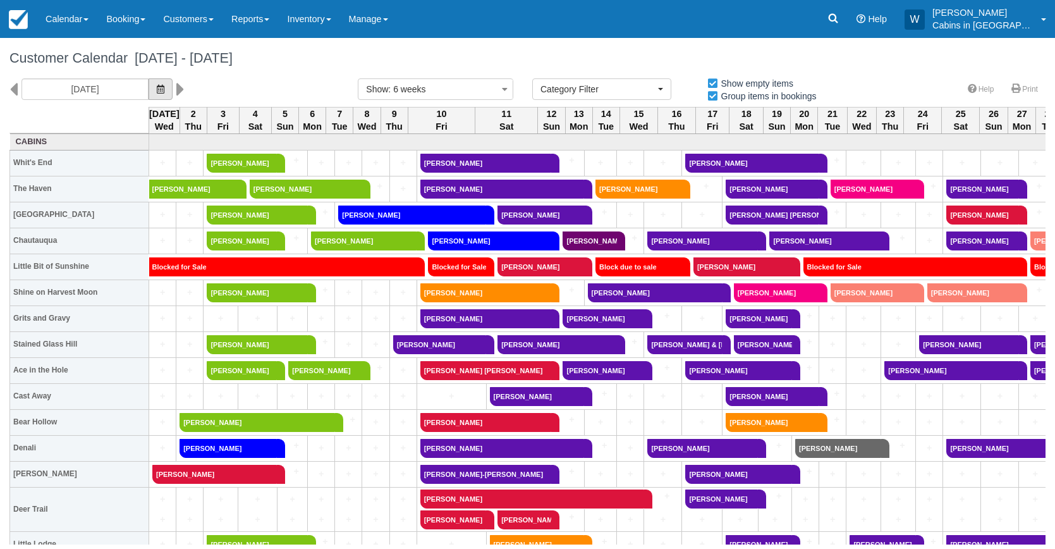
click at [149, 95] on button "button" at bounding box center [161, 88] width 24 height 21
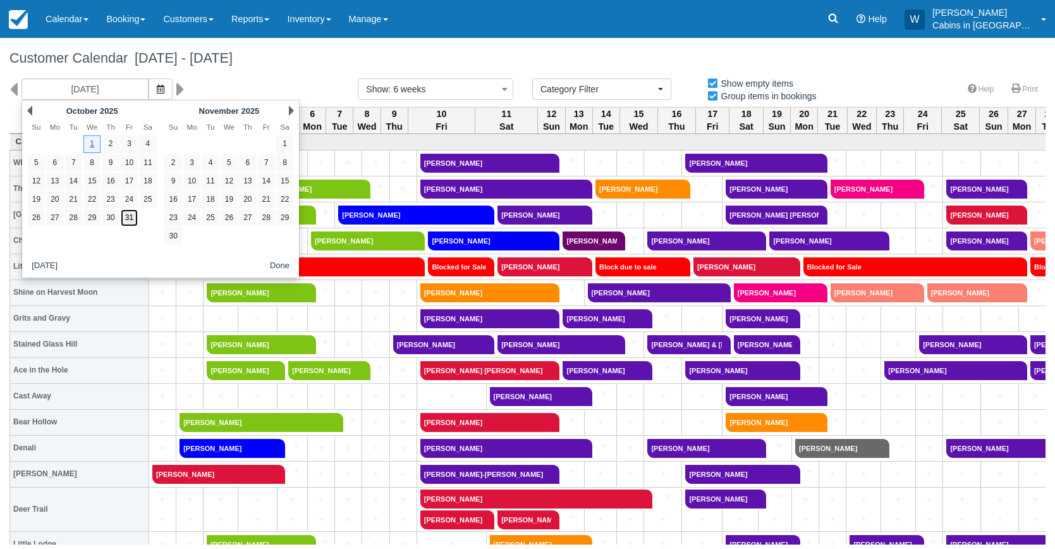
click at [131, 218] on link "31" at bounding box center [129, 217] width 17 height 17
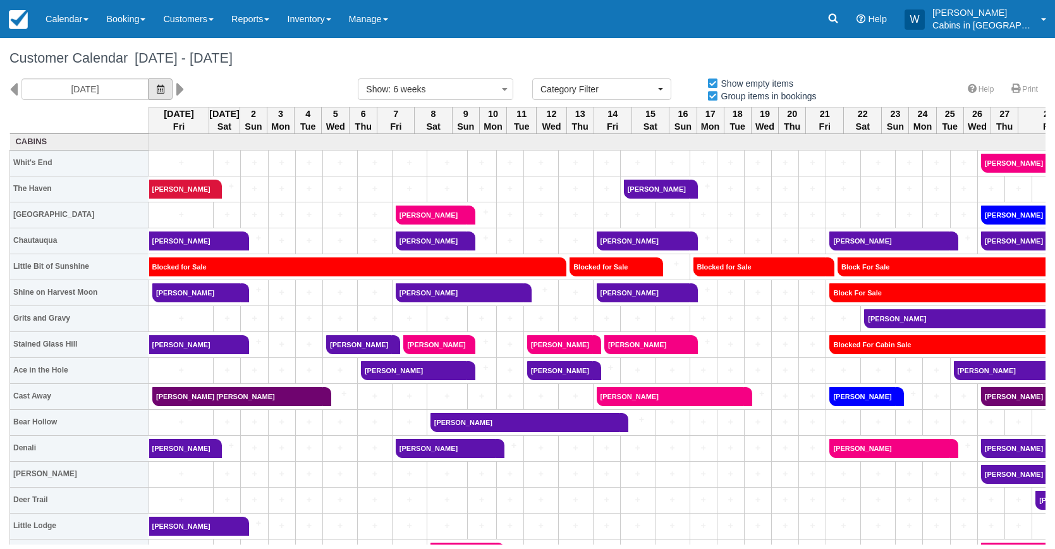
click at [157, 91] on icon "button" at bounding box center [161, 89] width 8 height 9
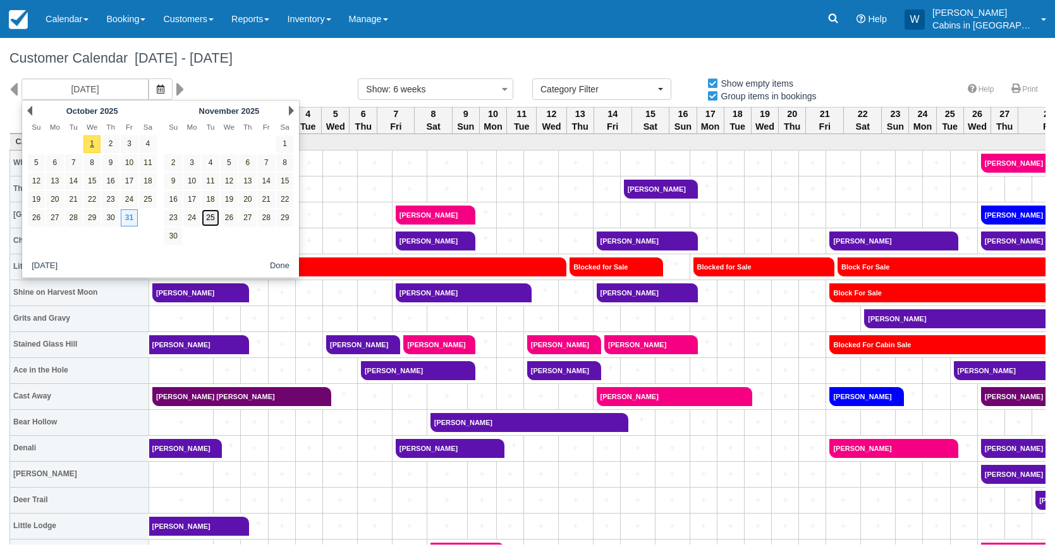
click at [211, 216] on link "25" at bounding box center [210, 217] width 17 height 17
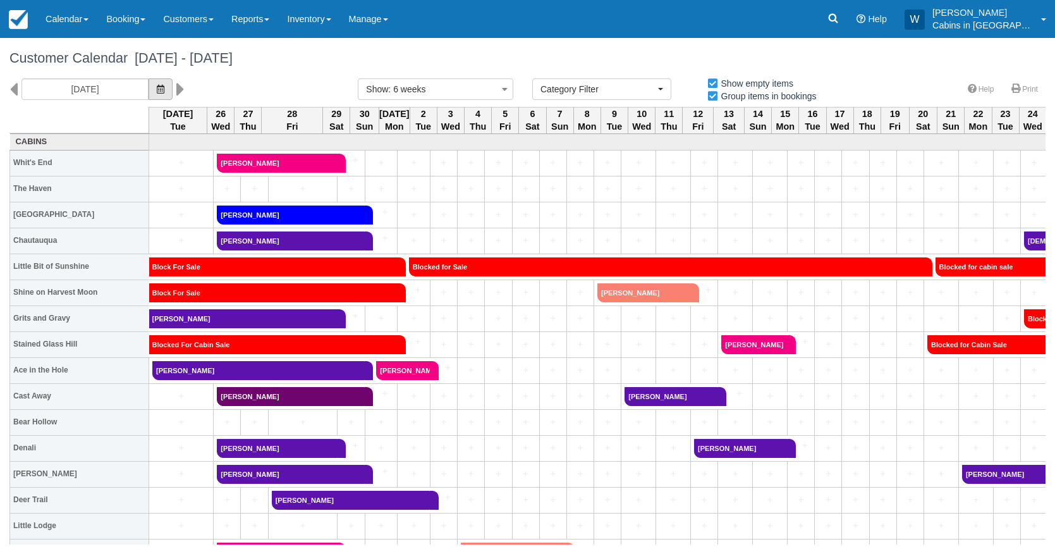
click at [149, 95] on button "button" at bounding box center [161, 88] width 24 height 21
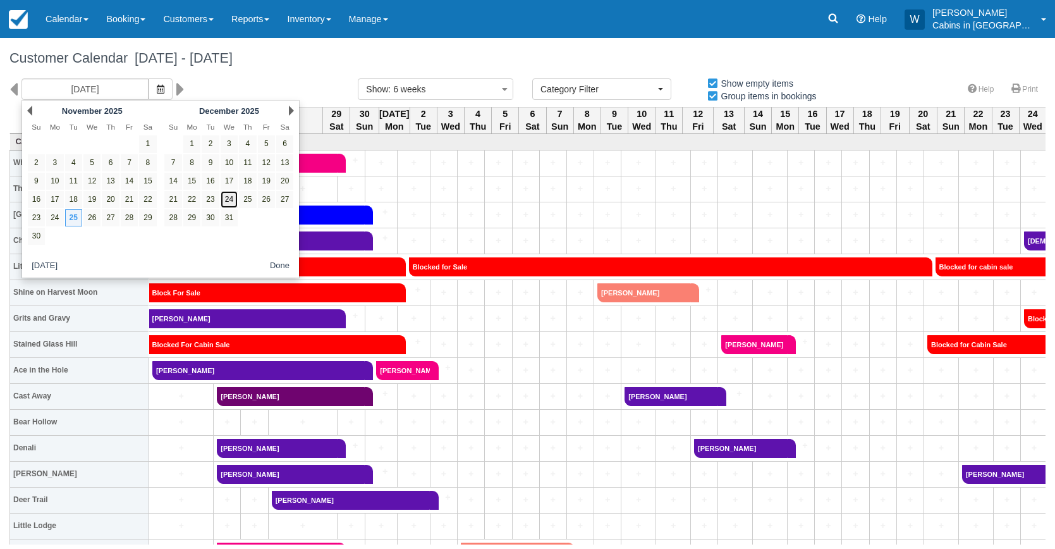
click at [232, 199] on link "24" at bounding box center [229, 199] width 17 height 17
type input "12/24/25"
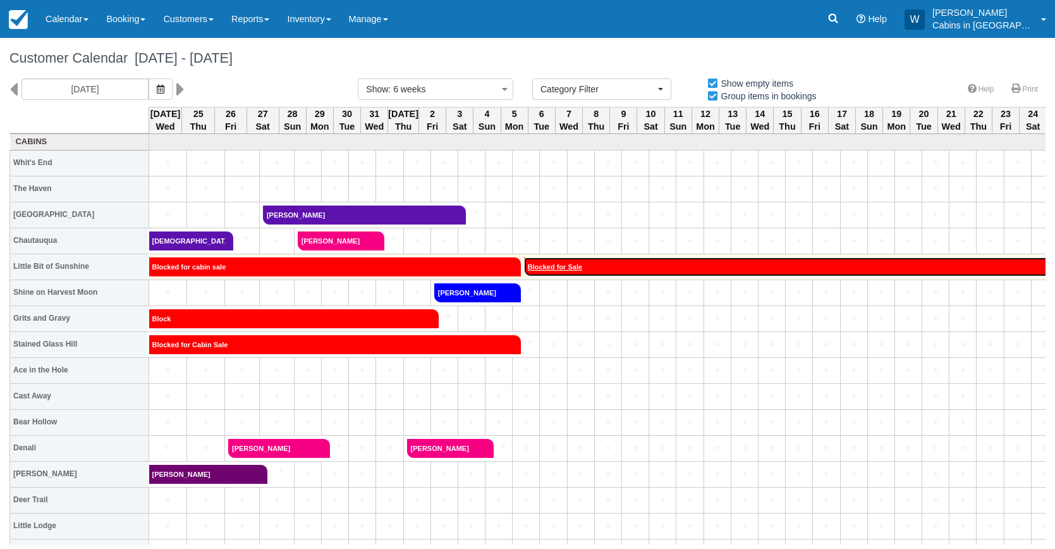
click at [586, 263] on link "Blocked for Sale" at bounding box center [941, 266] width 835 height 19
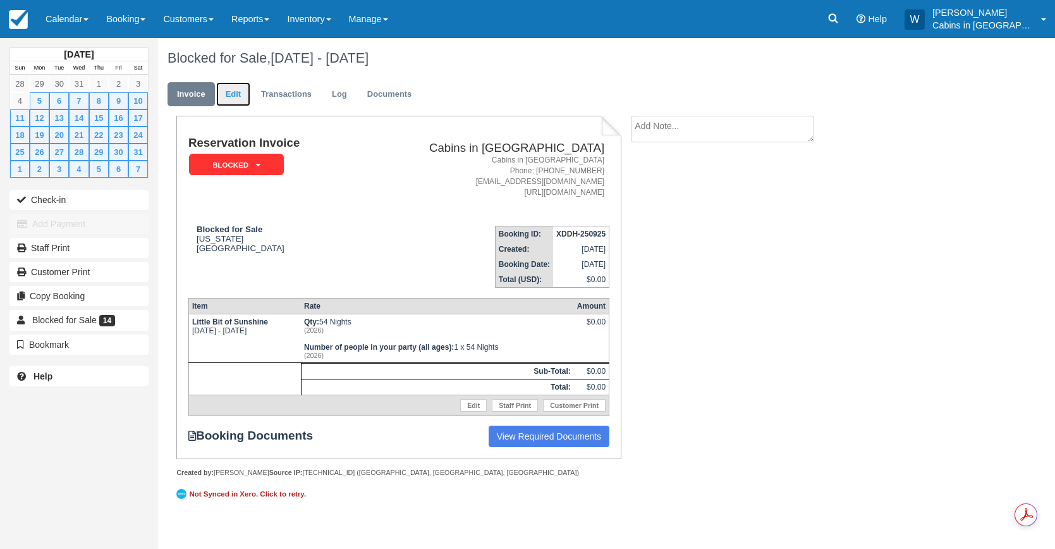
click at [235, 97] on link "Edit" at bounding box center [233, 94] width 34 height 25
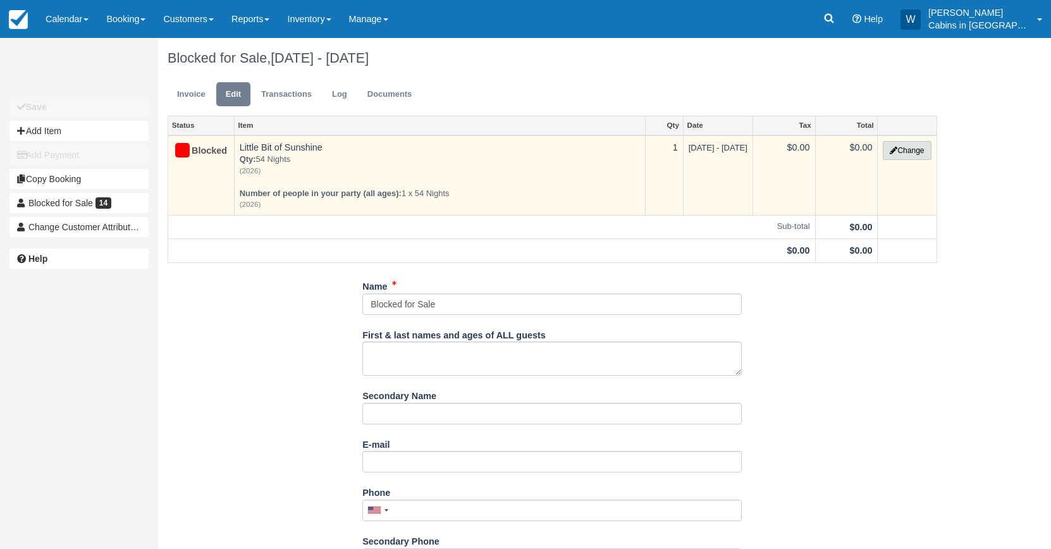
click at [912, 149] on button "Change" at bounding box center [907, 150] width 48 height 19
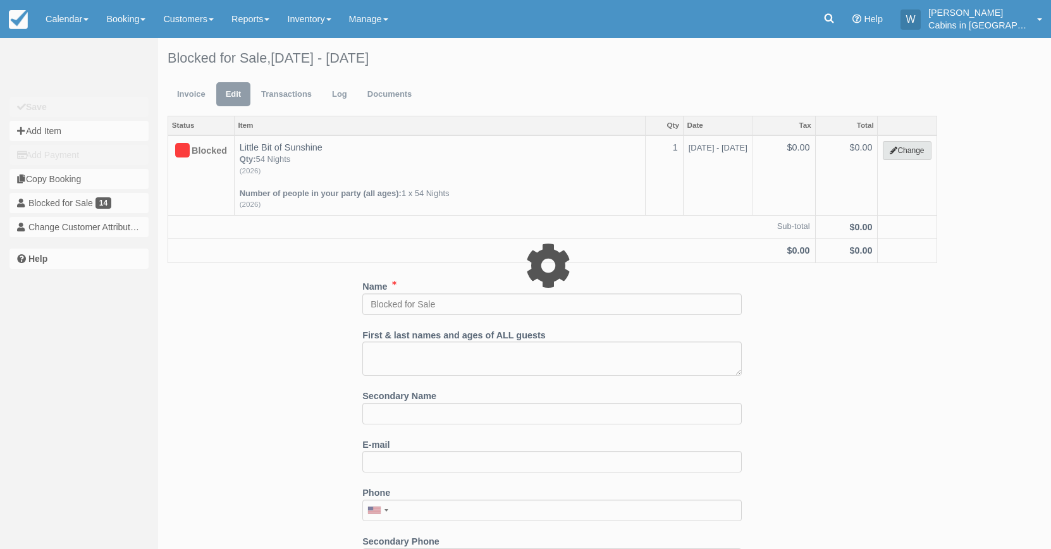
select select "1"
type input "0.00"
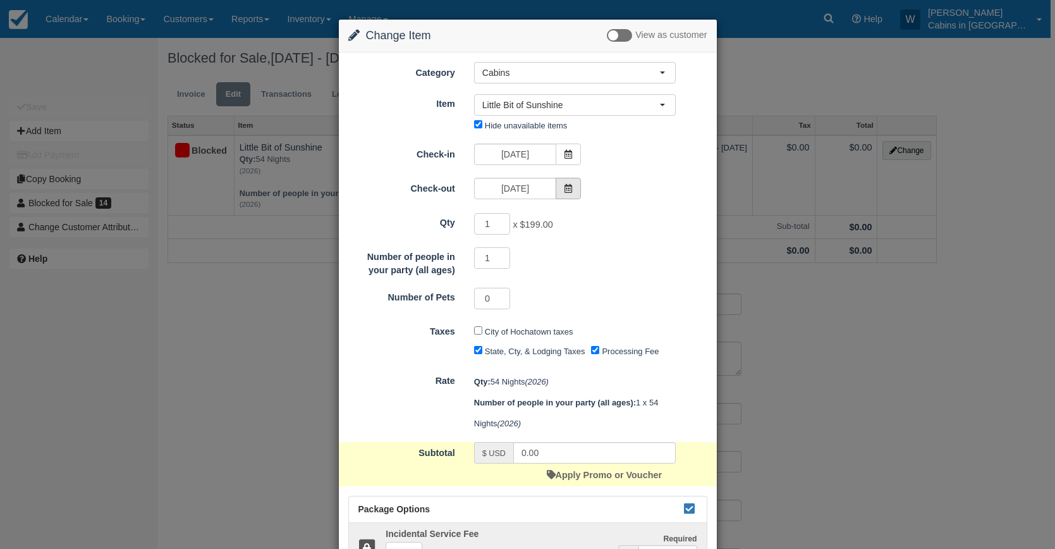
click at [577, 183] on span at bounding box center [568, 188] width 25 height 21
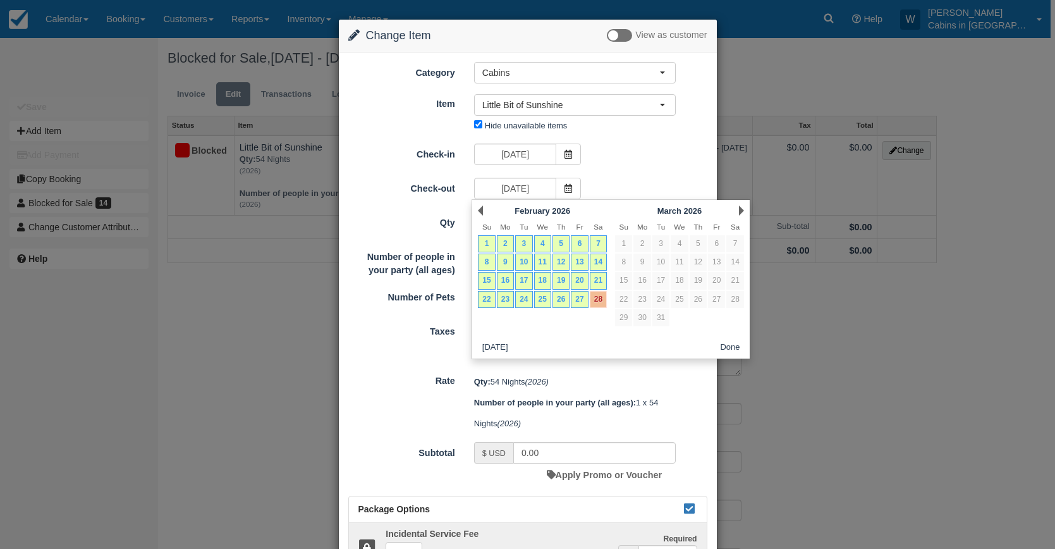
click at [727, 343] on button "Done" at bounding box center [731, 348] width 30 height 16
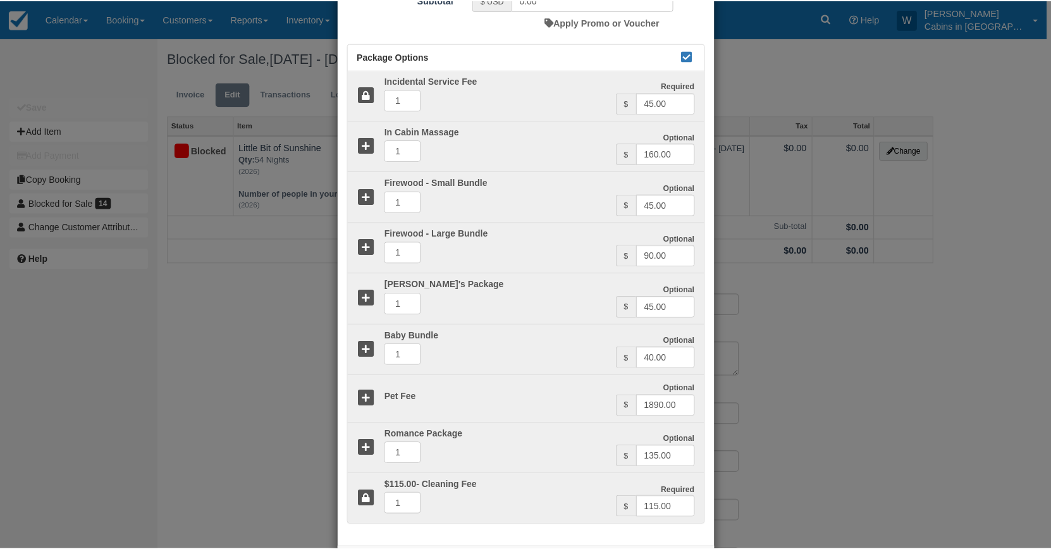
scroll to position [512, 0]
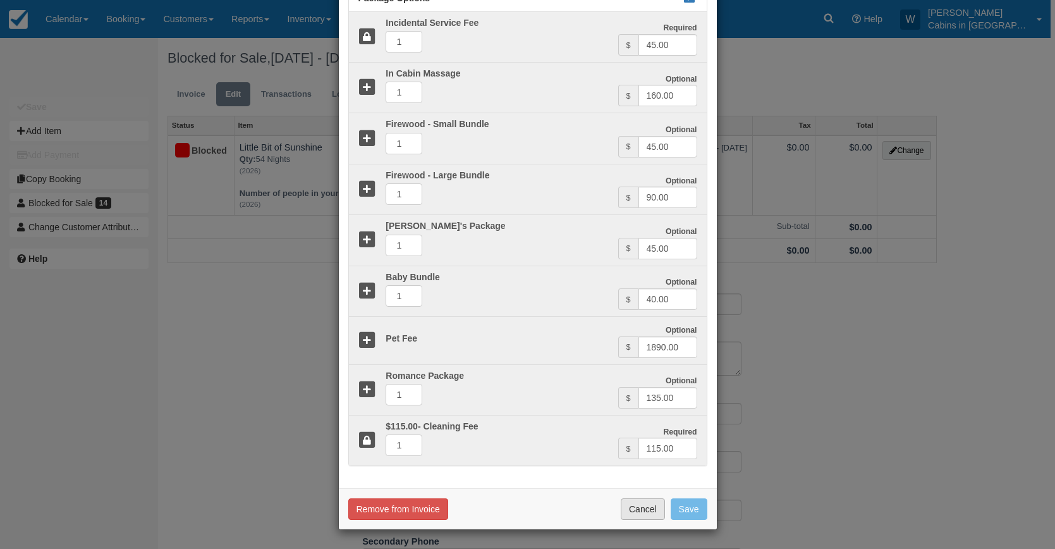
click at [644, 502] on button "Cancel" at bounding box center [643, 508] width 44 height 21
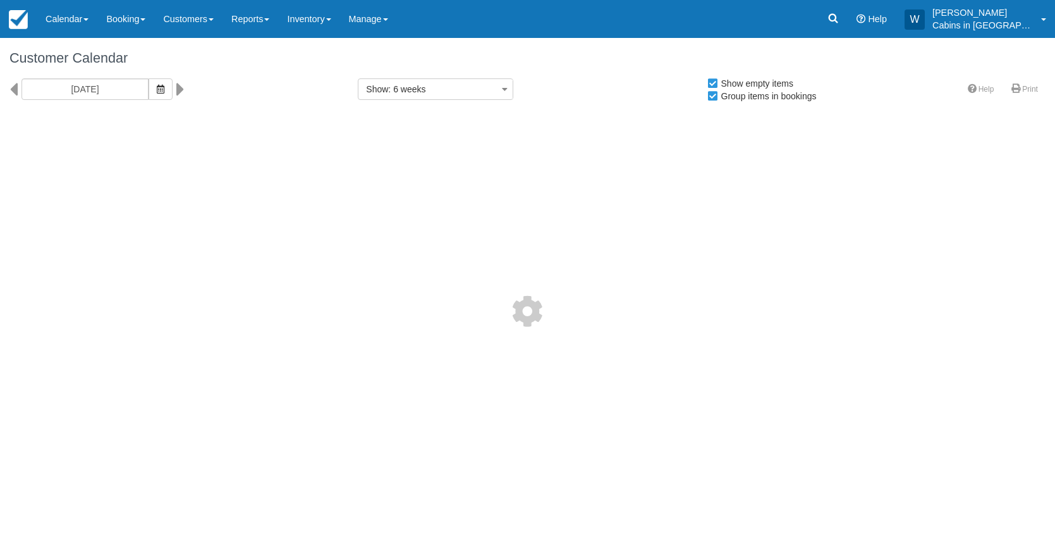
select select
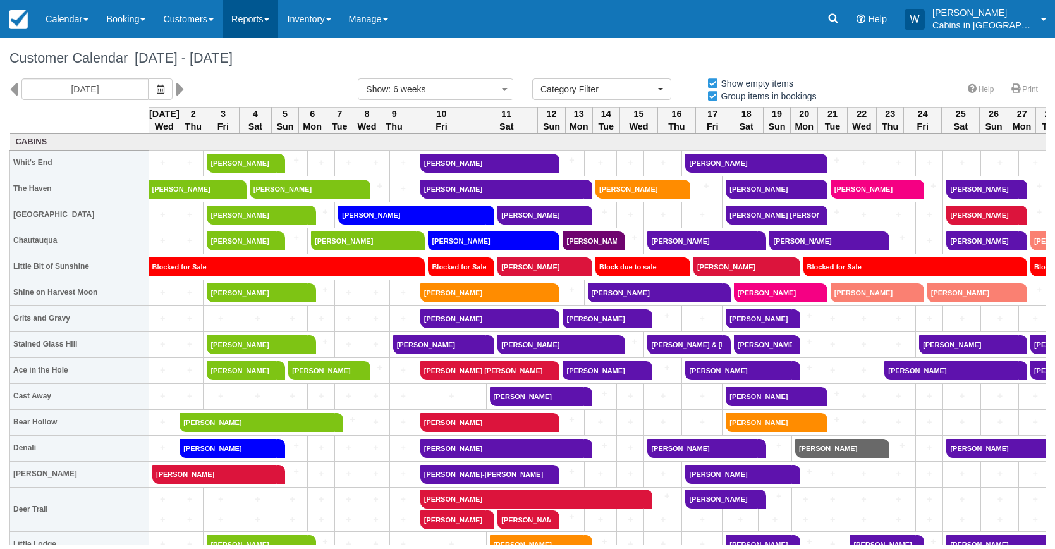
click at [269, 20] on span at bounding box center [266, 19] width 5 height 3
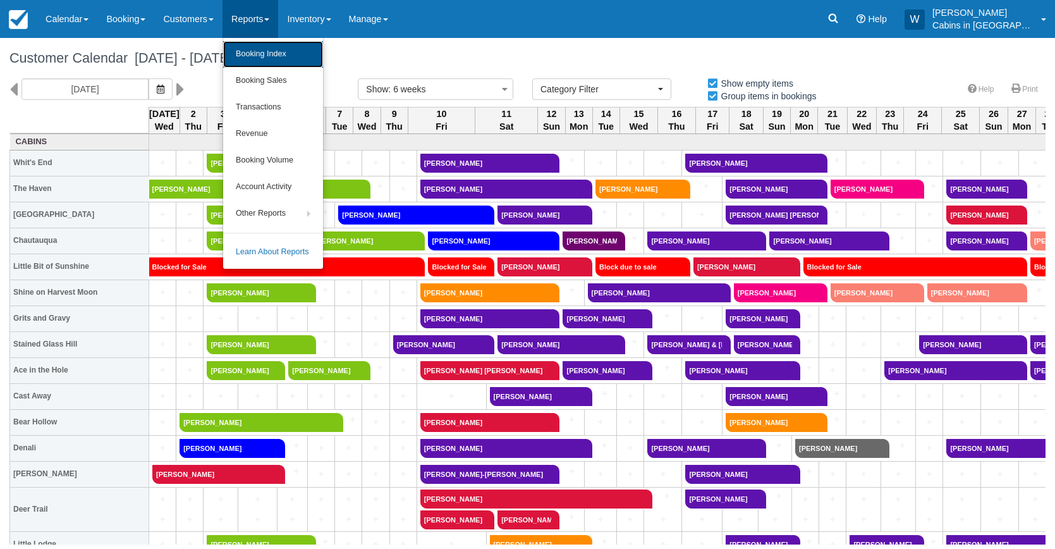
click at [276, 44] on link "Booking Index" at bounding box center [273, 54] width 100 height 27
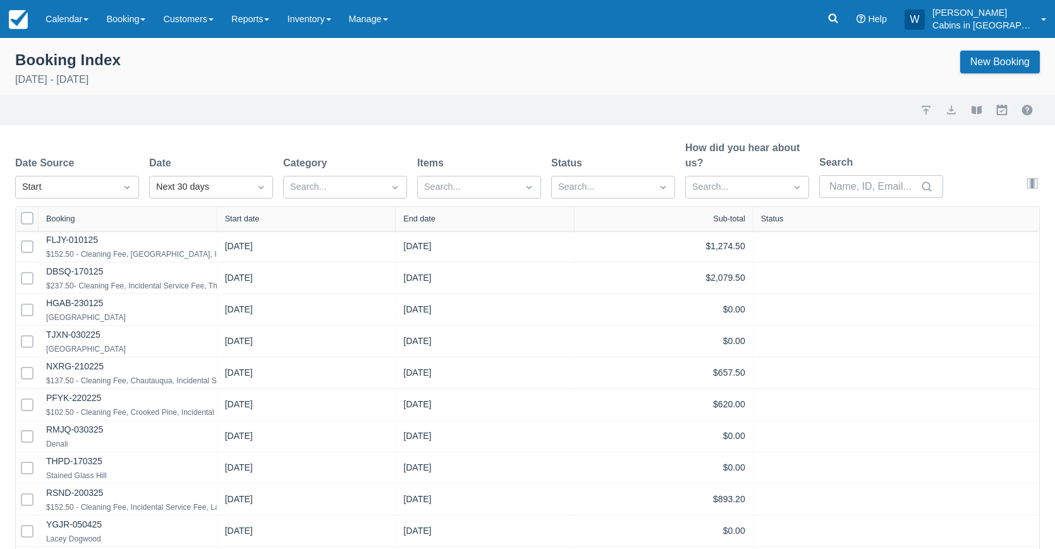
select select "25"
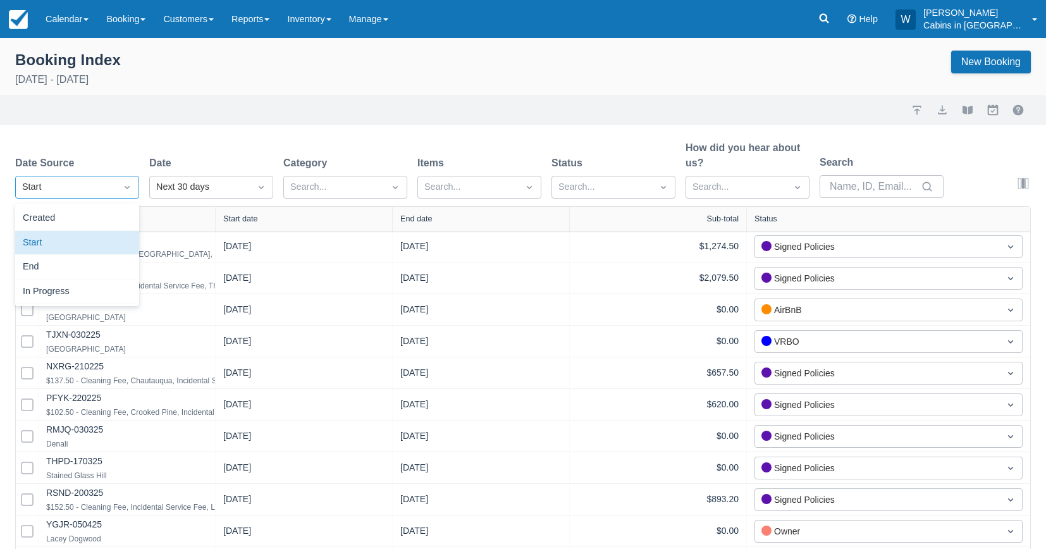
click at [118, 192] on div at bounding box center [127, 187] width 23 height 18
click at [108, 211] on div "Created" at bounding box center [77, 218] width 124 height 25
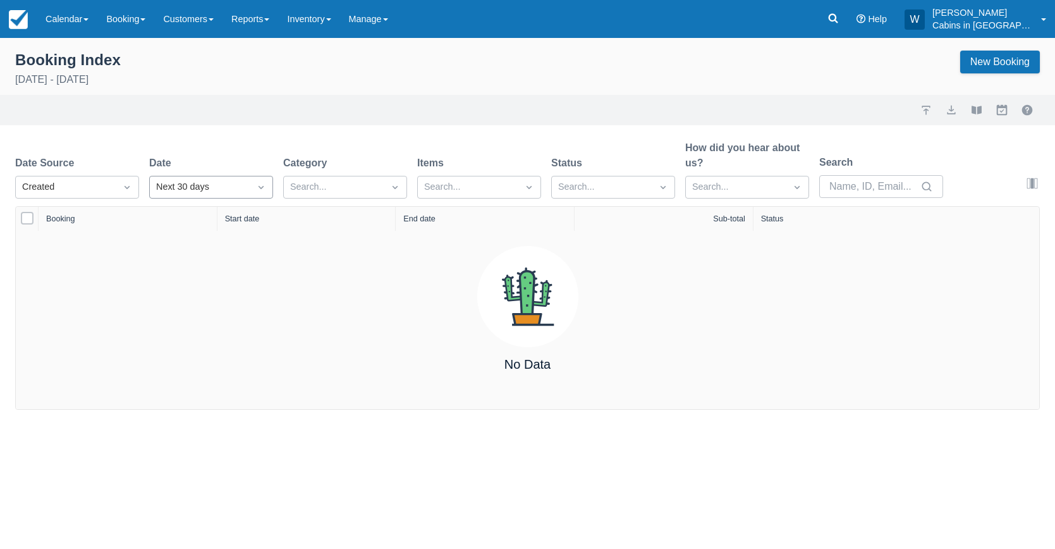
click at [206, 186] on div "Next 30 days" at bounding box center [199, 187] width 87 height 14
click at [204, 259] on div "Today" at bounding box center [211, 267] width 124 height 25
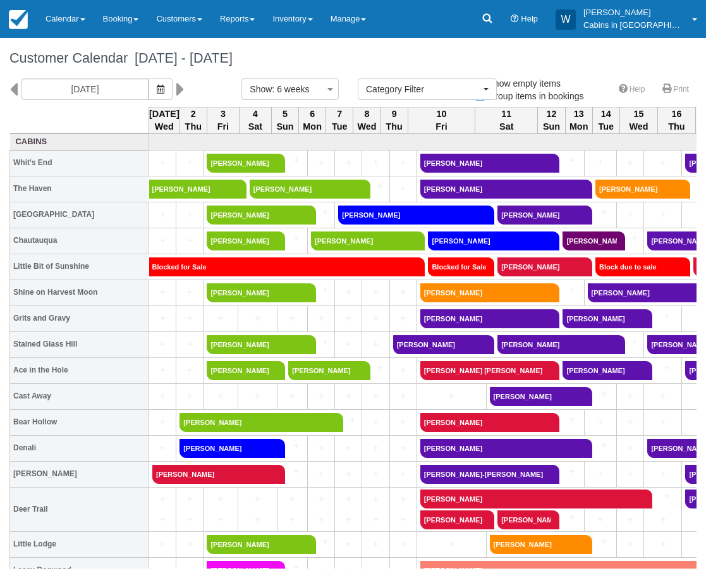
select select
click at [157, 94] on span "button" at bounding box center [161, 89] width 8 height 10
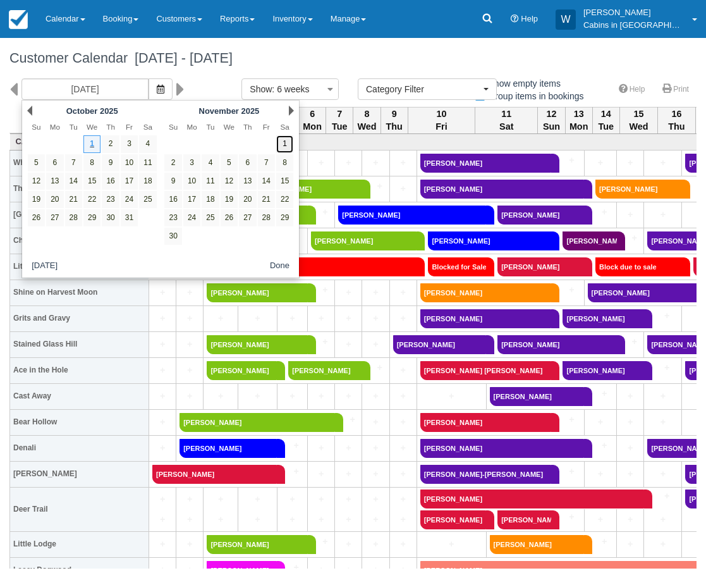
click at [285, 147] on link "1" at bounding box center [284, 143] width 17 height 17
type input "11/01/25"
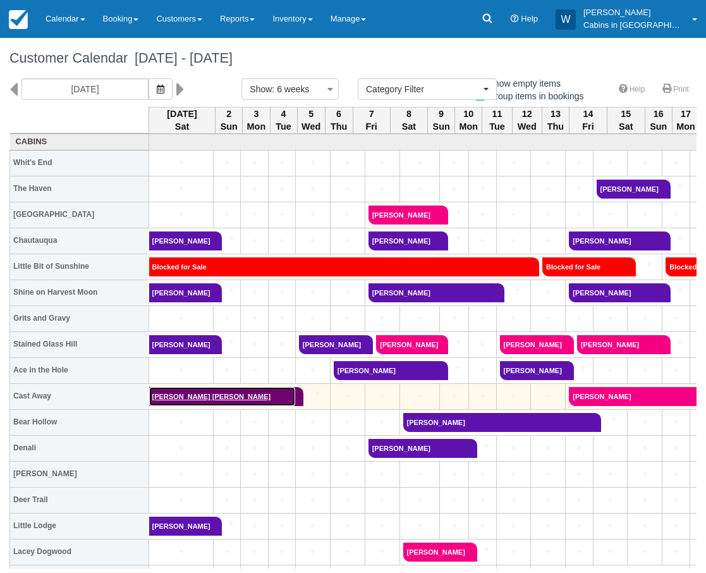
click at [214, 397] on link "[PERSON_NAME] [PERSON_NAME]" at bounding box center [222, 396] width 147 height 19
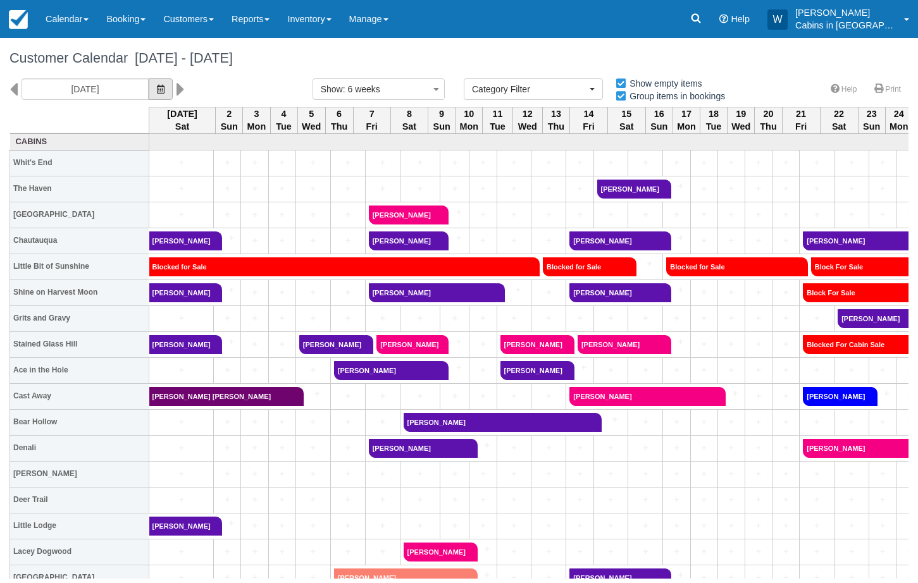
click at [157, 89] on icon "button" at bounding box center [161, 89] width 8 height 9
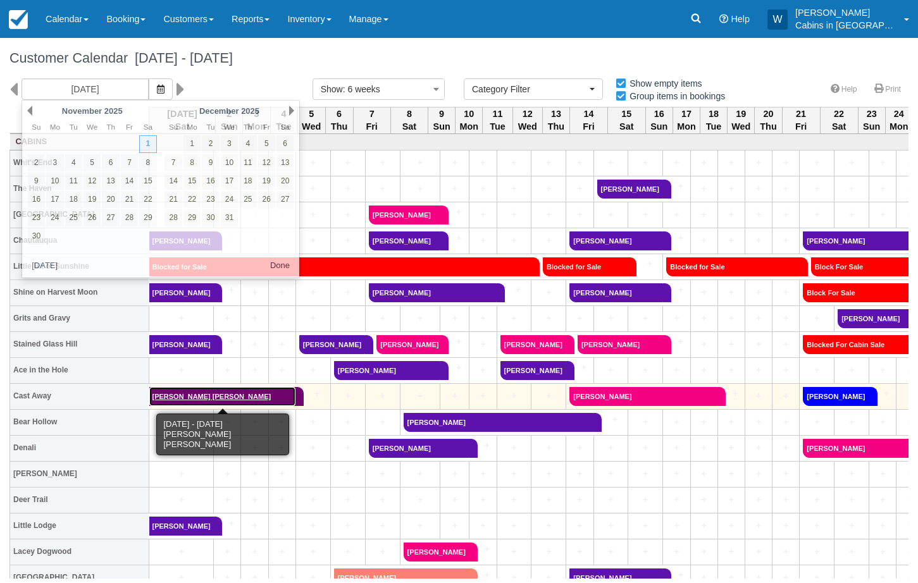
click at [202, 395] on link "[PERSON_NAME] [PERSON_NAME]" at bounding box center [222, 396] width 147 height 19
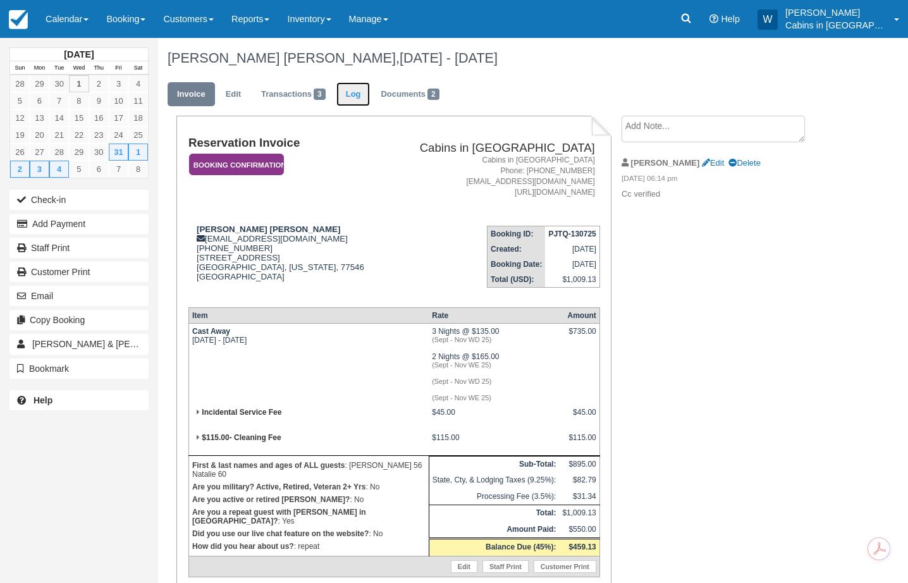
click at [355, 97] on link "Log" at bounding box center [353, 94] width 34 height 25
click at [108, 222] on button "Add Payment" at bounding box center [78, 224] width 139 height 20
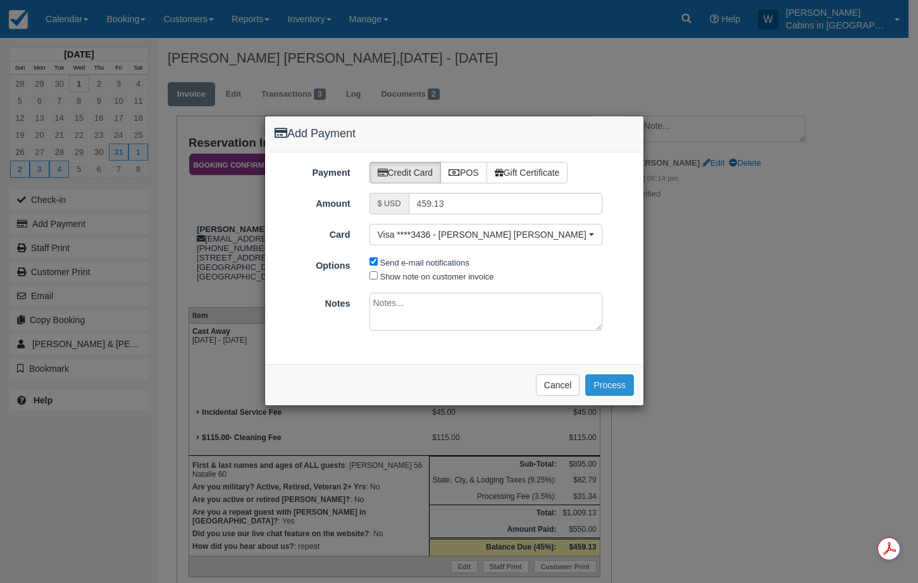
click at [599, 379] on button "Process" at bounding box center [609, 384] width 49 height 21
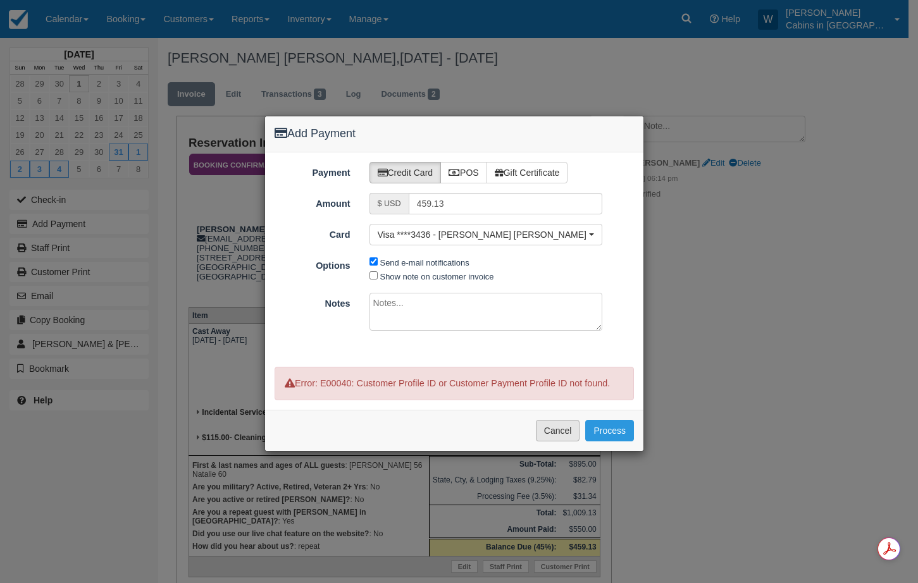
click at [551, 431] on button "Cancel" at bounding box center [558, 430] width 44 height 21
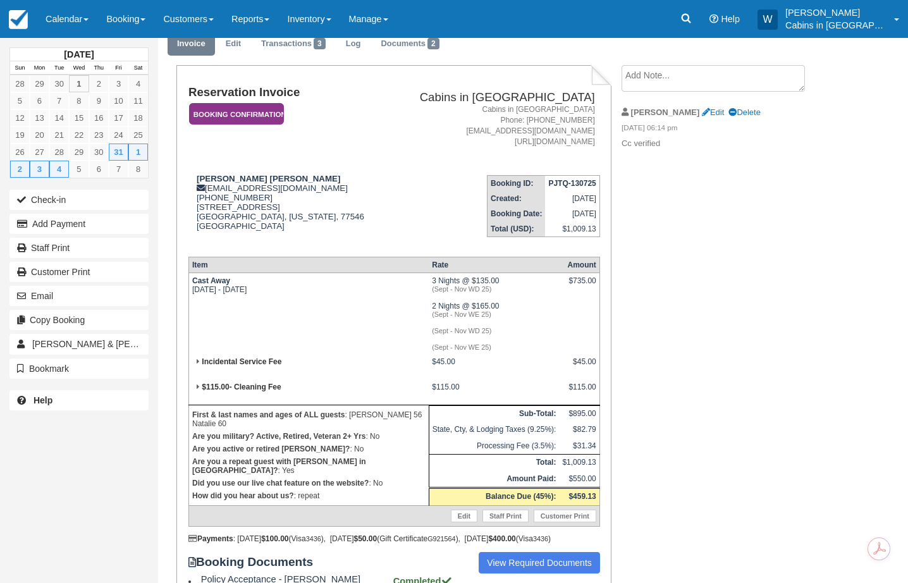
scroll to position [54, 0]
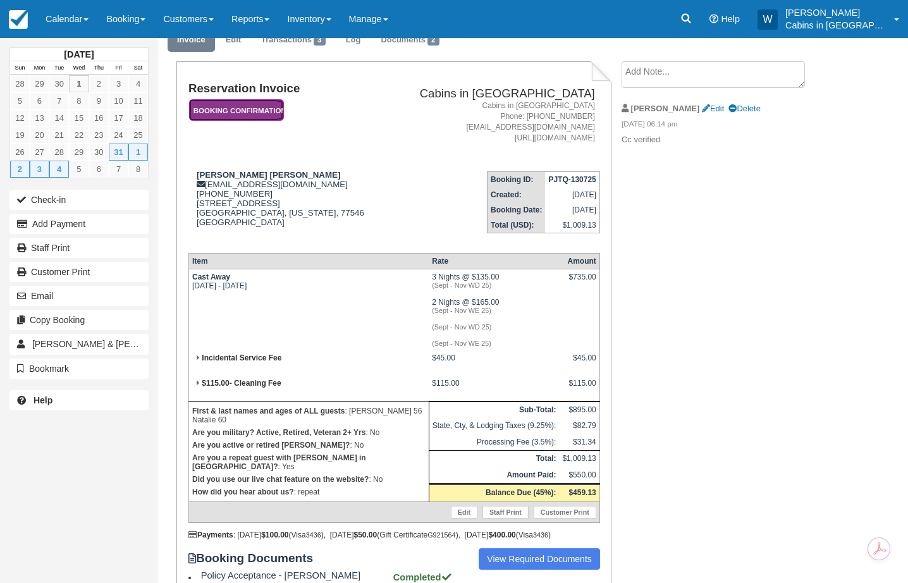
click at [264, 109] on em "Booking Confirmation" at bounding box center [236, 110] width 95 height 22
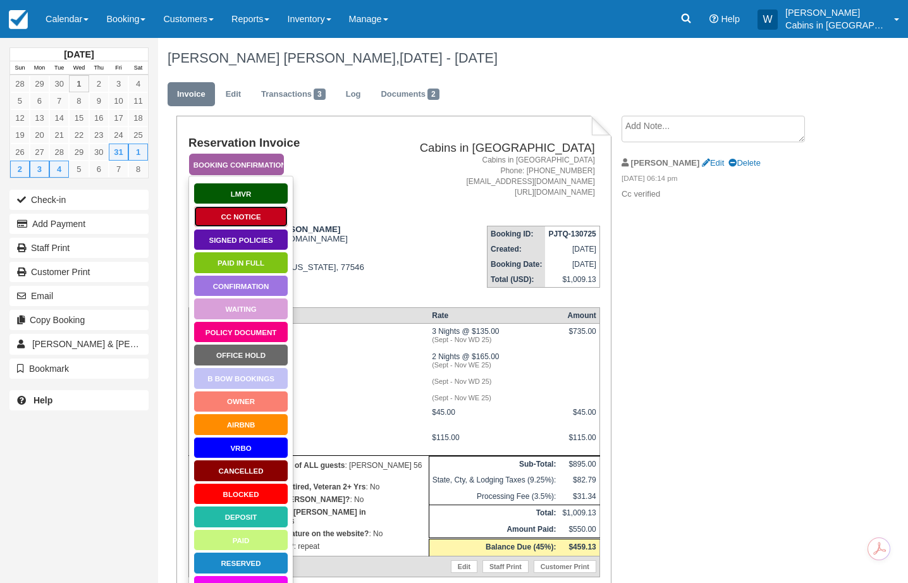
click at [245, 221] on link "CC Notice" at bounding box center [240, 217] width 95 height 22
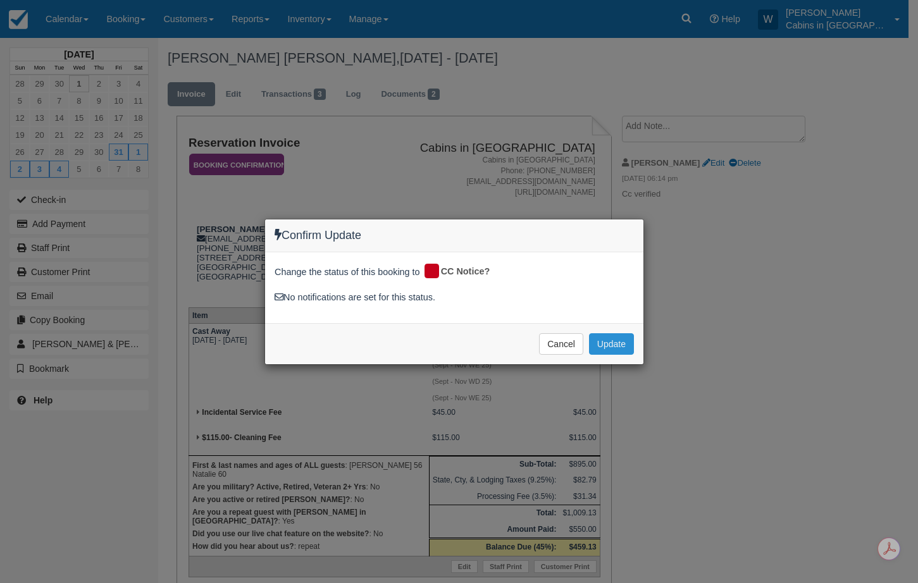
click at [610, 347] on button "Update" at bounding box center [611, 343] width 45 height 21
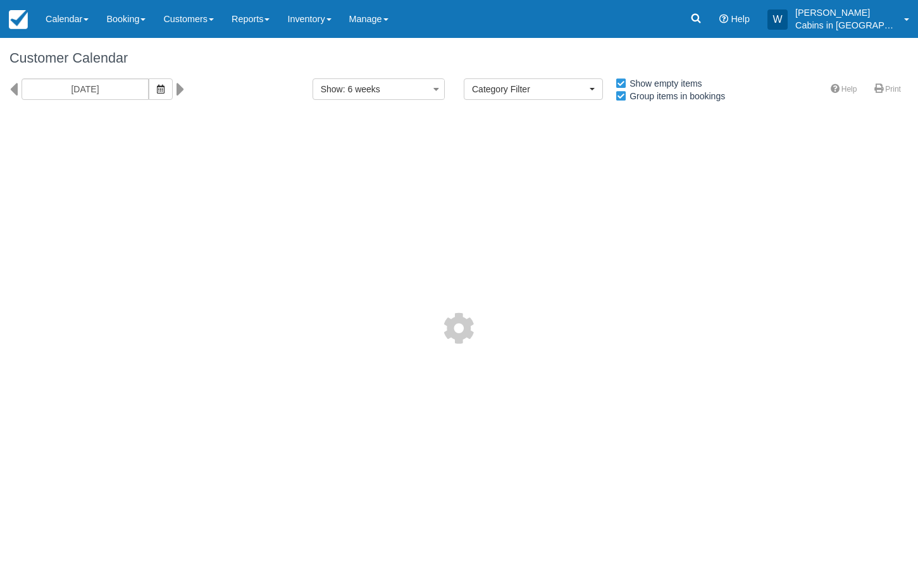
select select
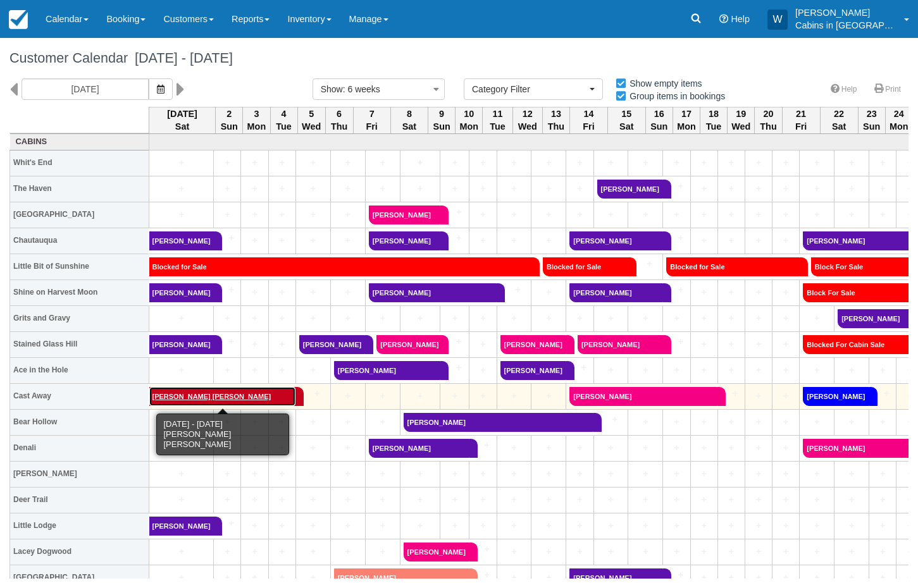
click at [192, 391] on link "[PERSON_NAME] [PERSON_NAME]" at bounding box center [222, 396] width 147 height 19
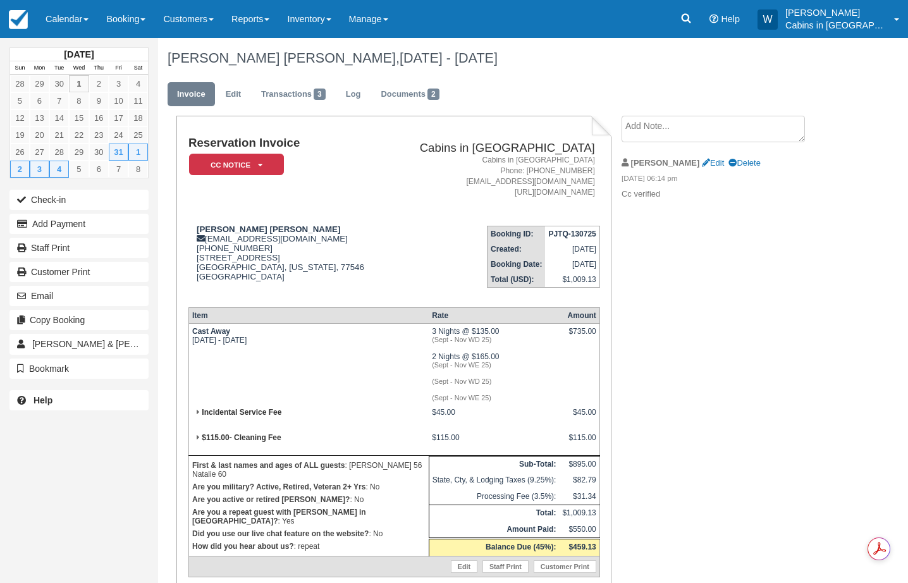
click at [675, 124] on textarea at bounding box center [713, 129] width 183 height 27
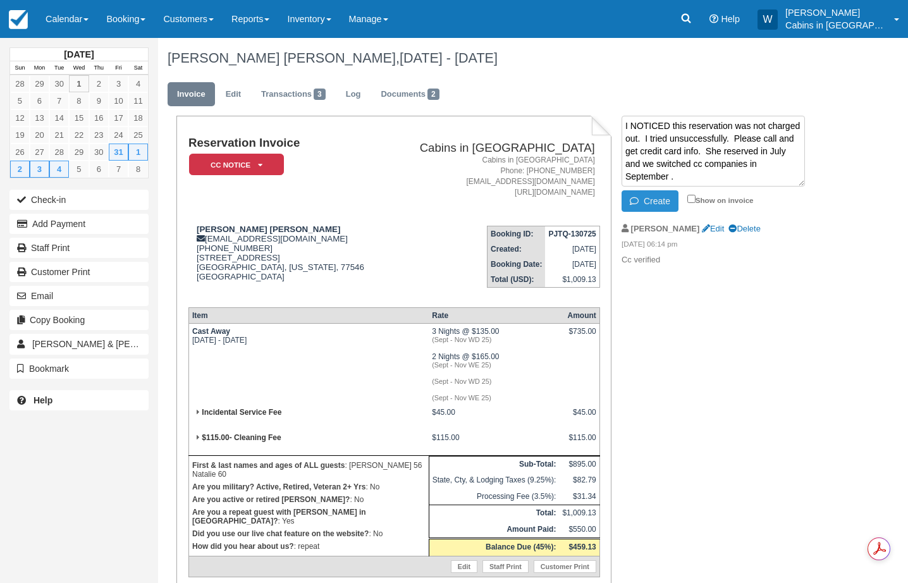
type textarea "I NOTICED this reservation was not charged out. I tried unsuccessfully. Please …"
click at [657, 199] on button "Create" at bounding box center [650, 200] width 57 height 21
